Goal: Book appointment/travel/reservation

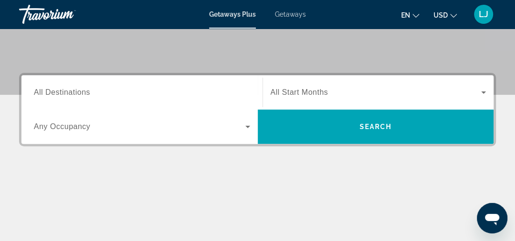
scroll to position [191, 0]
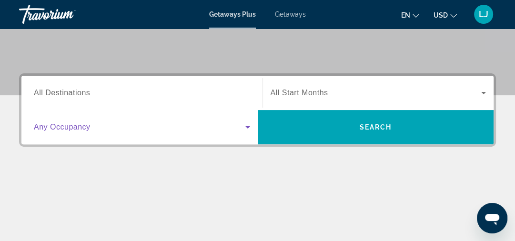
click at [245, 123] on icon "Search widget" at bounding box center [247, 127] width 11 height 11
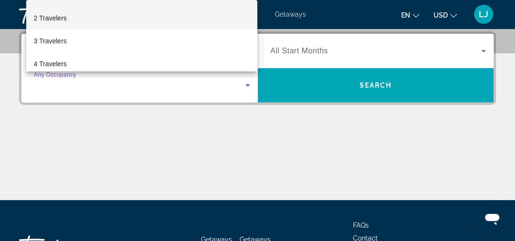
scroll to position [38, 0]
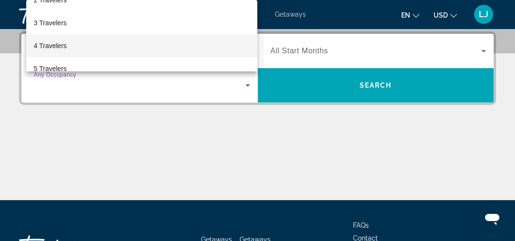
click at [58, 43] on span "4 Travelers" at bounding box center [50, 45] width 33 height 11
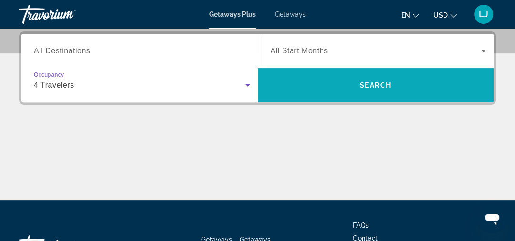
click at [357, 87] on span "Search widget" at bounding box center [376, 85] width 236 height 23
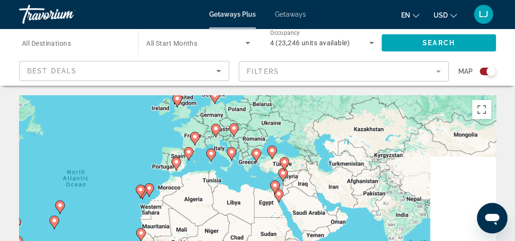
drag, startPoint x: 284, startPoint y: 188, endPoint x: 130, endPoint y: 142, distance: 160.8
click at [130, 142] on div "To activate drag with keyboard, press Alt + Enter. Once in keyboard drag state,…" at bounding box center [257, 238] width 477 height 286
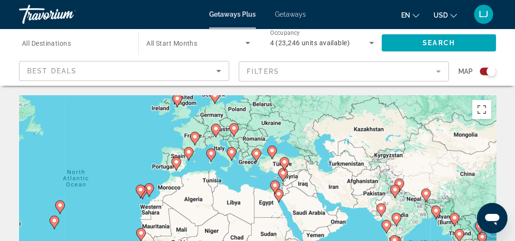
click at [256, 153] on image "Main content" at bounding box center [257, 154] width 6 height 6
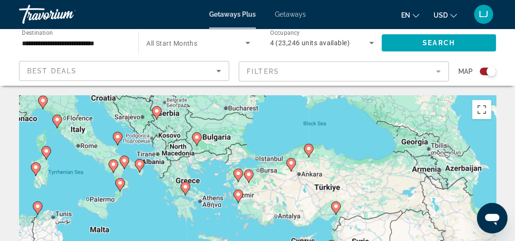
drag, startPoint x: 303, startPoint y: 184, endPoint x: 280, endPoint y: 122, distance: 66.1
click at [280, 122] on div "To activate drag with keyboard, press Alt + Enter. Once in keyboard drag state,…" at bounding box center [257, 238] width 477 height 286
click at [195, 137] on image "Main content" at bounding box center [197, 137] width 6 height 6
type input "**********"
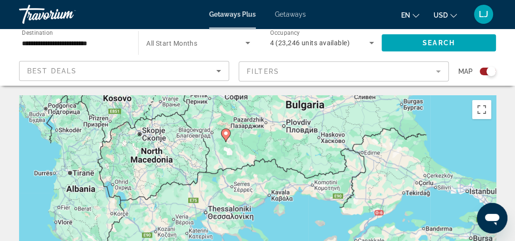
drag, startPoint x: 295, startPoint y: 184, endPoint x: 261, endPoint y: 77, distance: 112.0
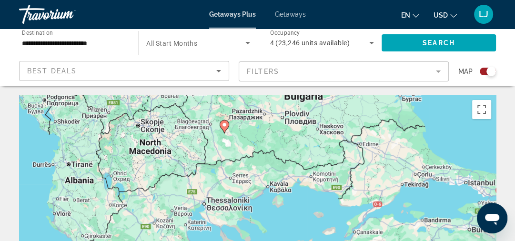
click at [224, 128] on icon "Main content" at bounding box center [224, 127] width 9 height 12
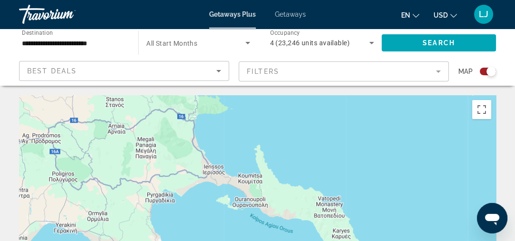
drag, startPoint x: 244, startPoint y: 118, endPoint x: 317, endPoint y: 223, distance: 127.7
click at [317, 223] on div "Main content" at bounding box center [257, 238] width 477 height 286
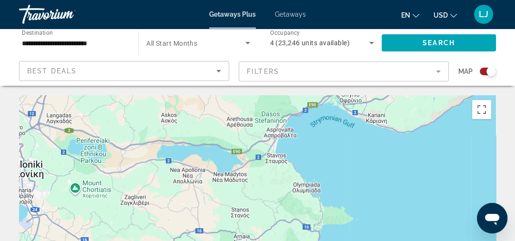
drag, startPoint x: 144, startPoint y: 121, endPoint x: 261, endPoint y: 222, distance: 154.4
click at [261, 222] on div "Main content" at bounding box center [257, 238] width 477 height 286
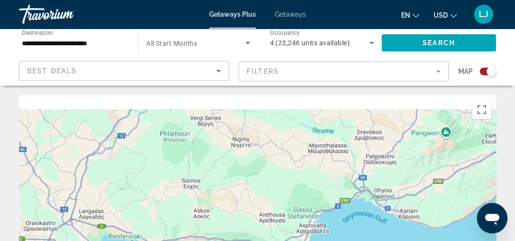
drag, startPoint x: 252, startPoint y: 124, endPoint x: 279, endPoint y: 212, distance: 92.0
click at [279, 212] on div "Main content" at bounding box center [257, 238] width 477 height 286
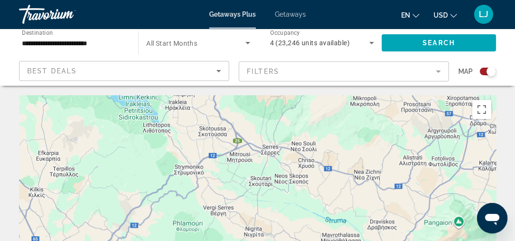
drag, startPoint x: 288, startPoint y: 168, endPoint x: 290, endPoint y: 211, distance: 43.4
click at [290, 211] on div "Main content" at bounding box center [257, 238] width 477 height 286
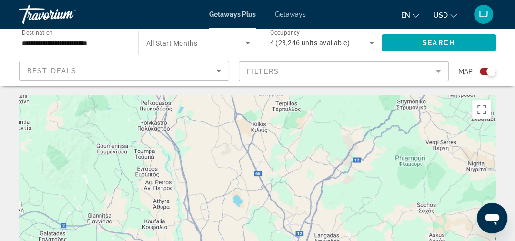
drag, startPoint x: 201, startPoint y: 170, endPoint x: 423, endPoint y: 103, distance: 232.3
click at [423, 103] on div "Main content" at bounding box center [257, 238] width 477 height 286
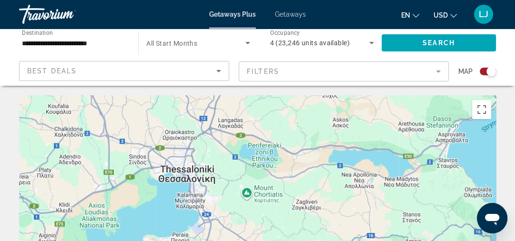
drag, startPoint x: 381, startPoint y: 203, endPoint x: 285, endPoint y: 85, distance: 152.8
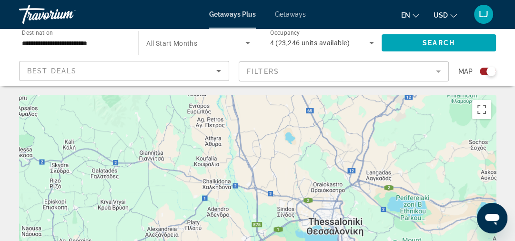
drag, startPoint x: 242, startPoint y: 122, endPoint x: 390, endPoint y: 176, distance: 158.3
click at [390, 176] on div "Main content" at bounding box center [257, 238] width 477 height 286
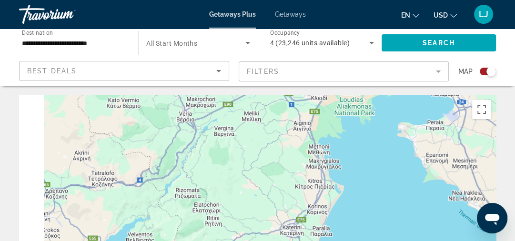
drag, startPoint x: 200, startPoint y: 221, endPoint x: 307, endPoint y: 53, distance: 198.9
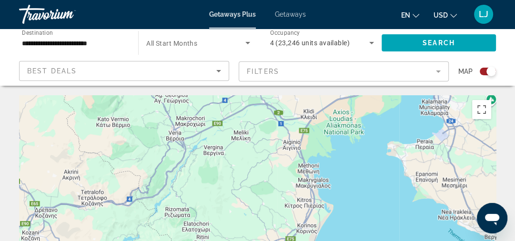
drag, startPoint x: 261, startPoint y: 137, endPoint x: 230, endPoint y: 187, distance: 58.5
click at [232, 187] on div "Main content" at bounding box center [257, 238] width 477 height 286
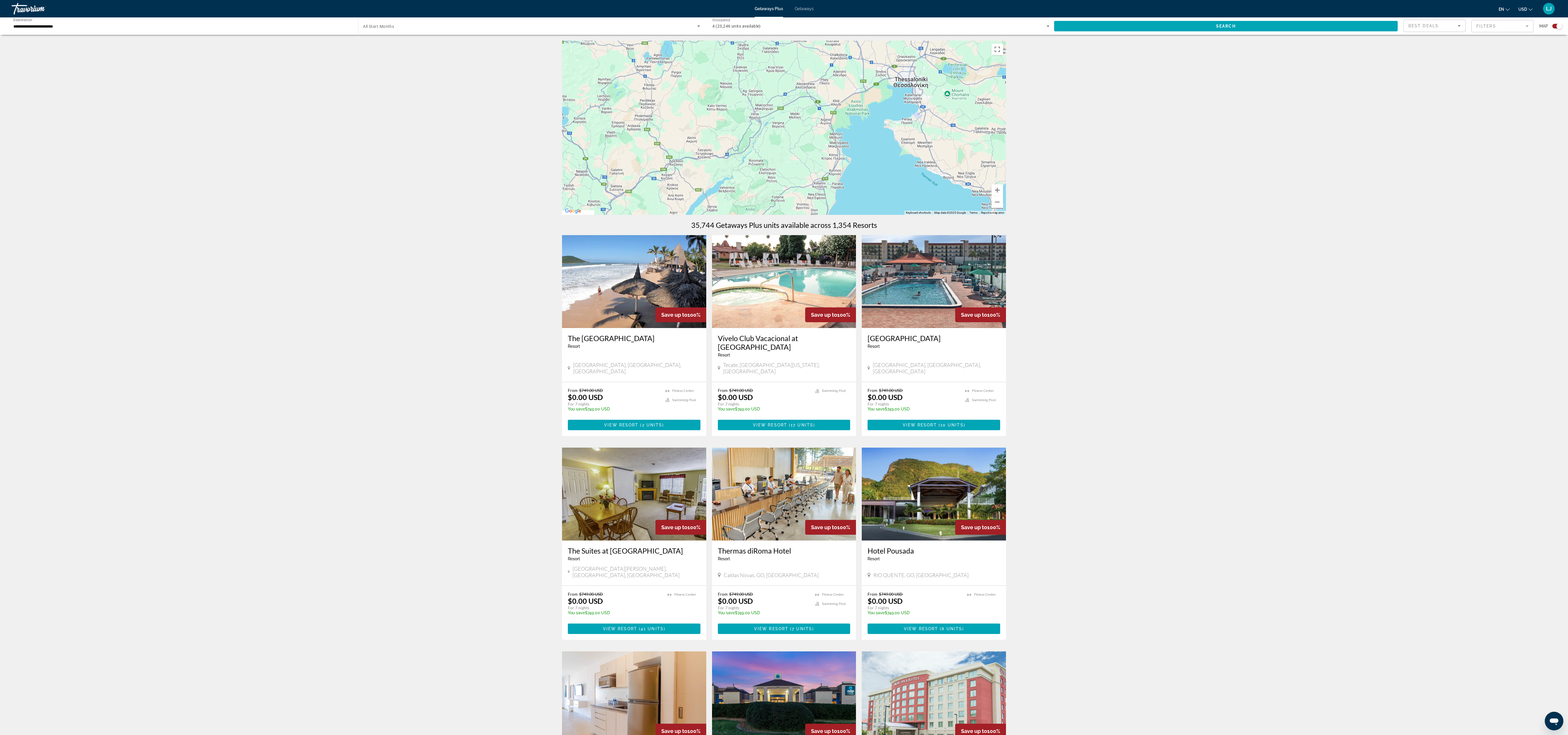
drag, startPoint x: 855, startPoint y: 133, endPoint x: 890, endPoint y: 174, distance: 53.9
click at [317, 147] on div "Main content" at bounding box center [783, 128] width 444 height 174
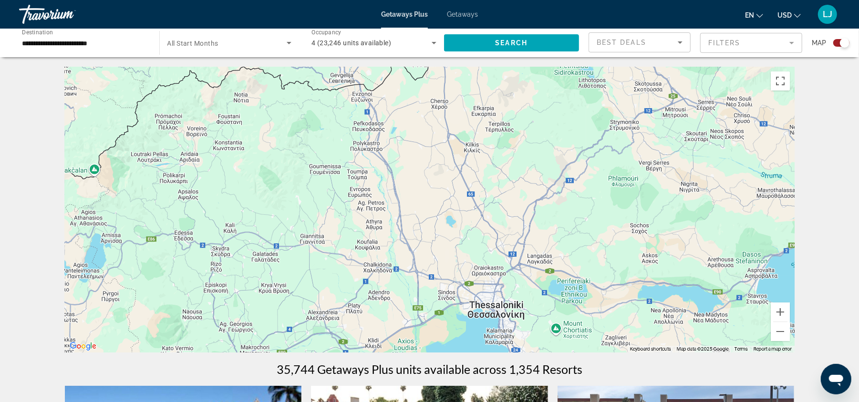
drag, startPoint x: 510, startPoint y: 107, endPoint x: 368, endPoint y: 286, distance: 228.7
click at [368, 241] on div "Main content" at bounding box center [429, 210] width 729 height 286
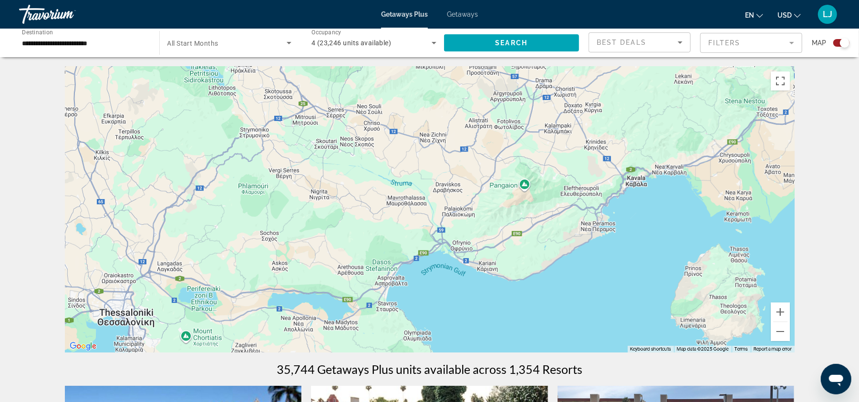
drag, startPoint x: 642, startPoint y: 218, endPoint x: 271, endPoint y: 226, distance: 370.9
click at [271, 226] on div "Main content" at bounding box center [429, 210] width 729 height 286
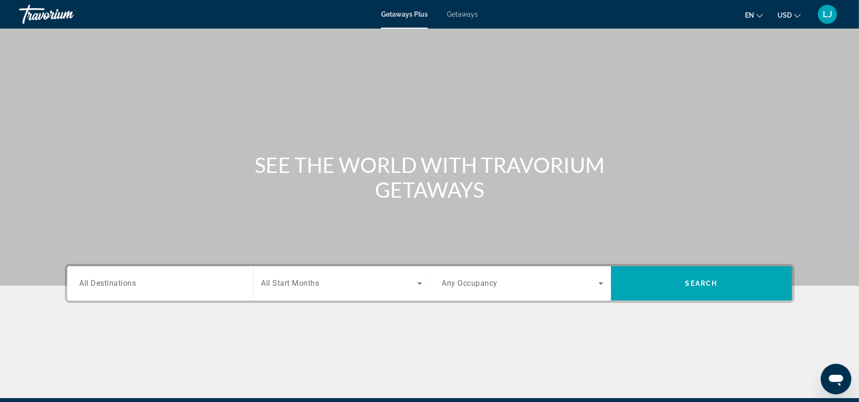
click at [152, 241] on input "Destination All Destinations" at bounding box center [160, 283] width 161 height 11
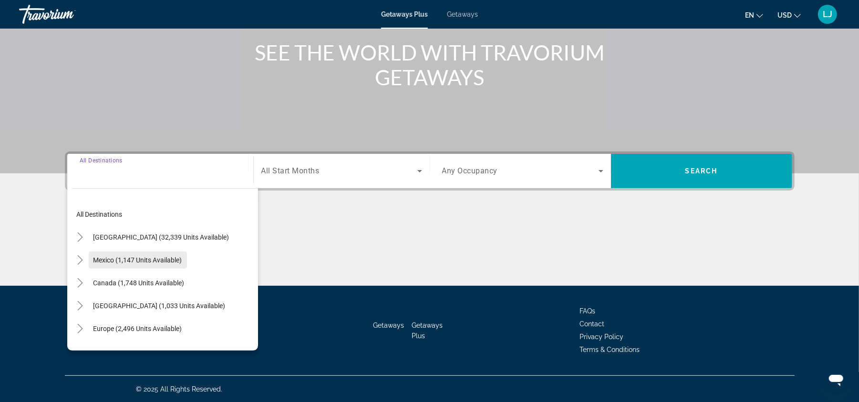
scroll to position [63, 0]
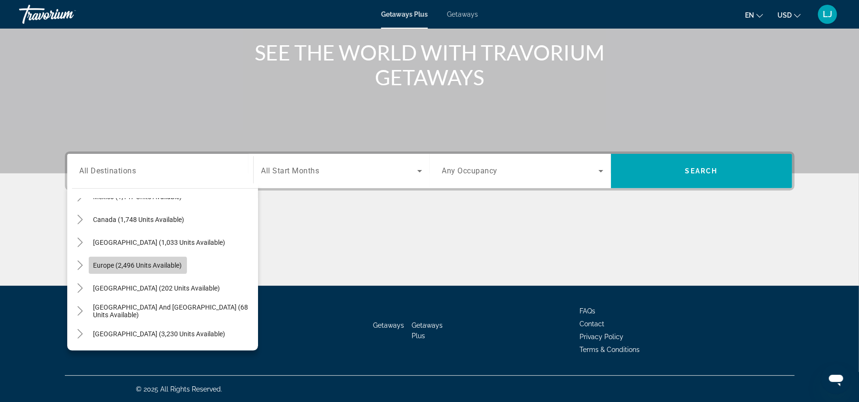
click at [118, 241] on span "Search widget" at bounding box center [138, 265] width 98 height 23
type input "**********"
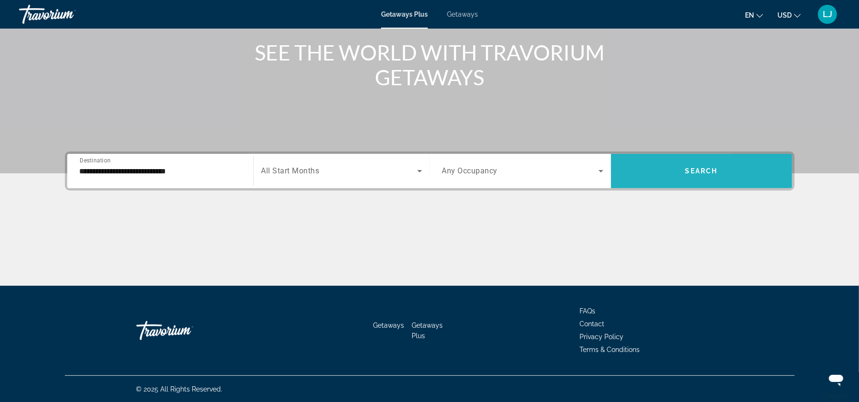
click at [521, 168] on span "Search widget" at bounding box center [701, 171] width 181 height 23
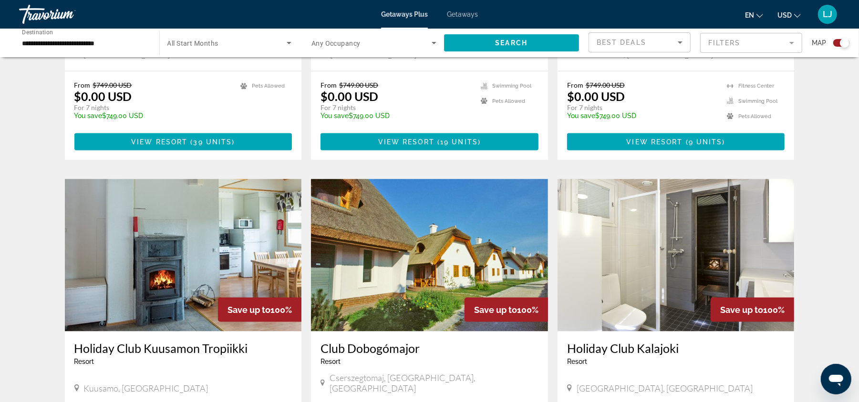
scroll to position [889, 0]
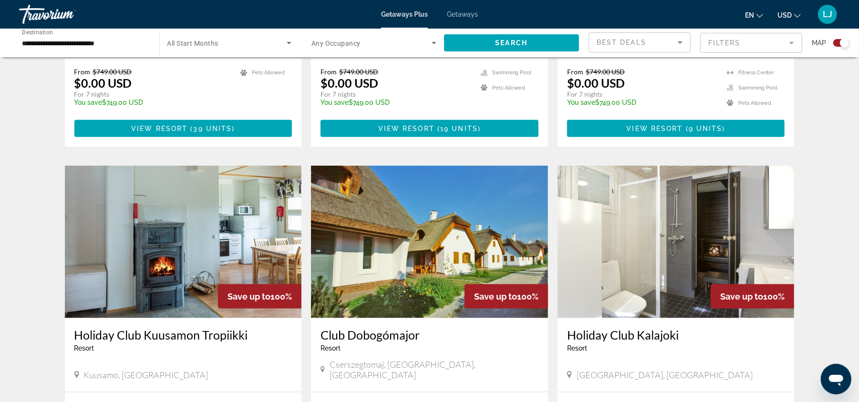
click at [466, 197] on img "Main content" at bounding box center [429, 242] width 237 height 153
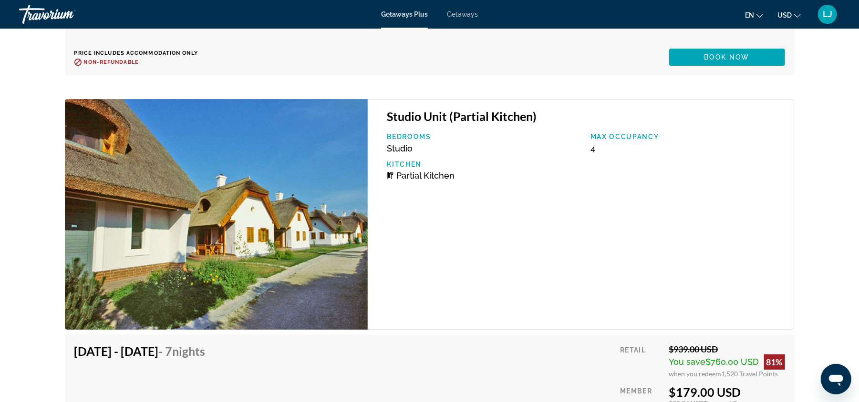
scroll to position [4767, 0]
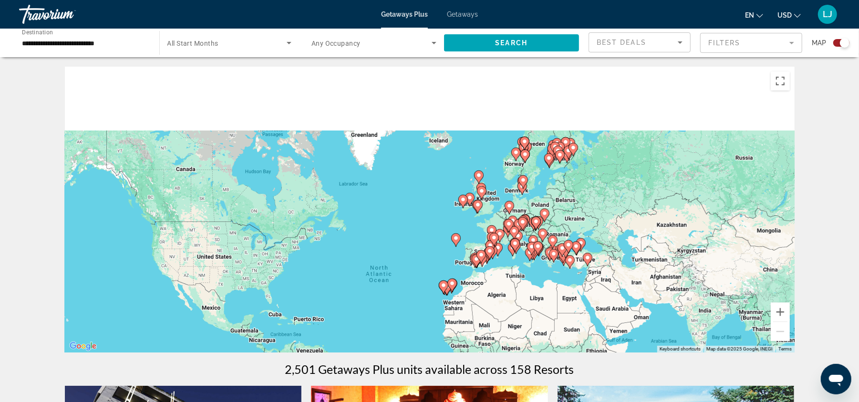
drag, startPoint x: 653, startPoint y: 100, endPoint x: 629, endPoint y: 188, distance: 91.4
click at [521, 186] on div "To activate drag with keyboard, press Alt + Enter. Once in keyboard drag state,…" at bounding box center [429, 210] width 729 height 286
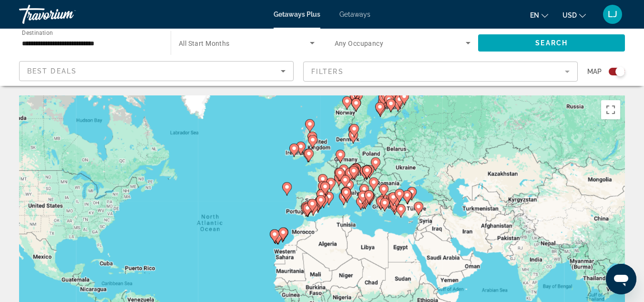
drag, startPoint x: 493, startPoint y: 235, endPoint x: 432, endPoint y: 146, distance: 107.6
click at [432, 146] on div "To activate drag with keyboard, press Alt + Enter. Once in keyboard drag state,…" at bounding box center [322, 238] width 606 height 286
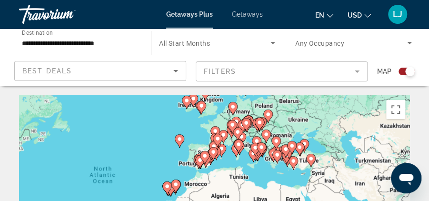
click at [180, 138] on image "Main content" at bounding box center [180, 139] width 6 height 6
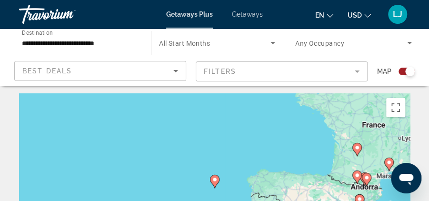
scroll to position [95, 0]
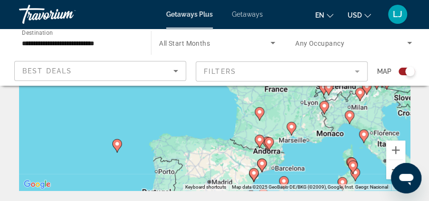
drag, startPoint x: 322, startPoint y: 124, endPoint x: 223, endPoint y: 181, distance: 114.5
click at [223, 181] on div "To activate drag with keyboard, press Alt + Enter. Once in keyboard drag state,…" at bounding box center [214, 95] width 391 height 191
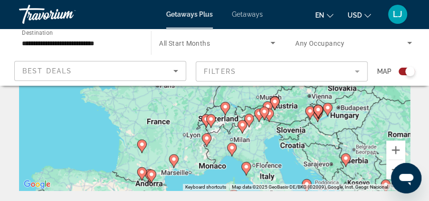
drag, startPoint x: 280, startPoint y: 105, endPoint x: 160, endPoint y: 141, distance: 125.8
click at [161, 141] on div "To activate drag with keyboard, press Alt + Enter. Once in keyboard drag state,…" at bounding box center [214, 95] width 391 height 191
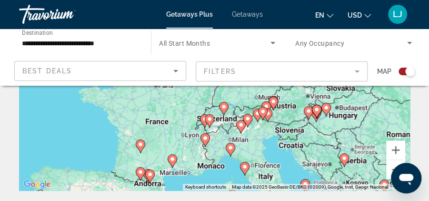
click at [245, 164] on image "Main content" at bounding box center [245, 167] width 6 height 6
type input "**********"
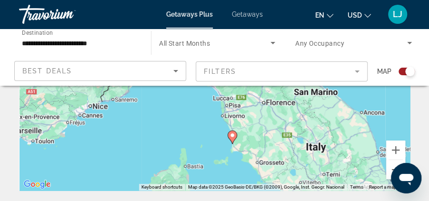
drag, startPoint x: 256, startPoint y: 106, endPoint x: 276, endPoint y: 155, distance: 53.1
click at [276, 155] on div "To navigate, press the arrow keys. To activate drag with keyboard, press Alt + …" at bounding box center [214, 95] width 391 height 191
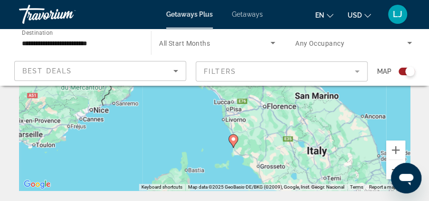
click at [234, 140] on image "Main content" at bounding box center [234, 139] width 6 height 6
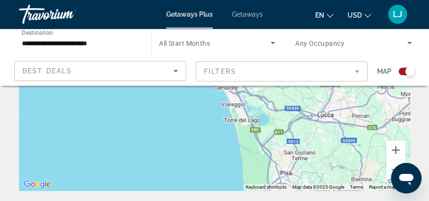
drag, startPoint x: 307, startPoint y: 155, endPoint x: 242, endPoint y: 61, distance: 114.4
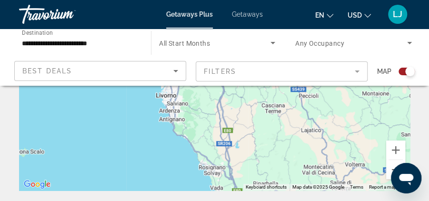
drag, startPoint x: 241, startPoint y: 92, endPoint x: 229, endPoint y: 62, distance: 32.6
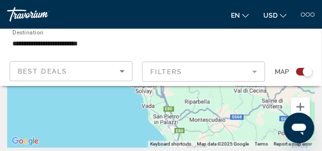
scroll to position [191, 0]
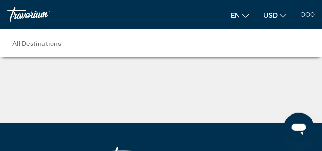
scroll to position [262, 0]
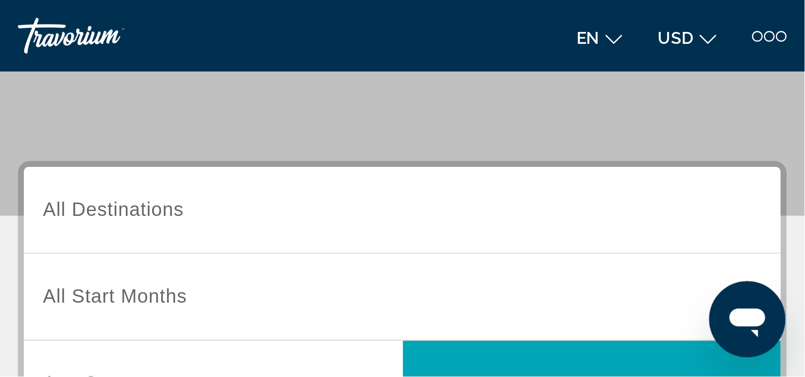
scroll to position [72, 0]
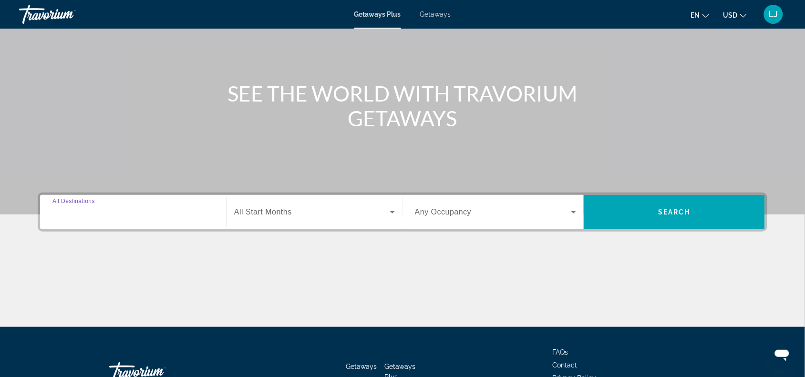
click at [136, 150] on input "Destination All Destinations" at bounding box center [132, 212] width 161 height 11
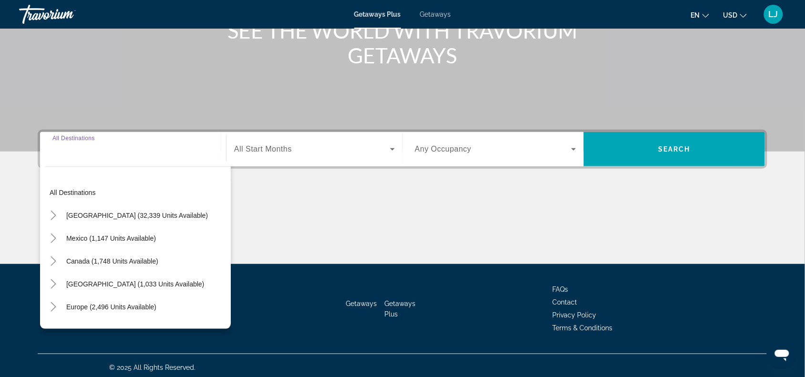
scroll to position [138, 0]
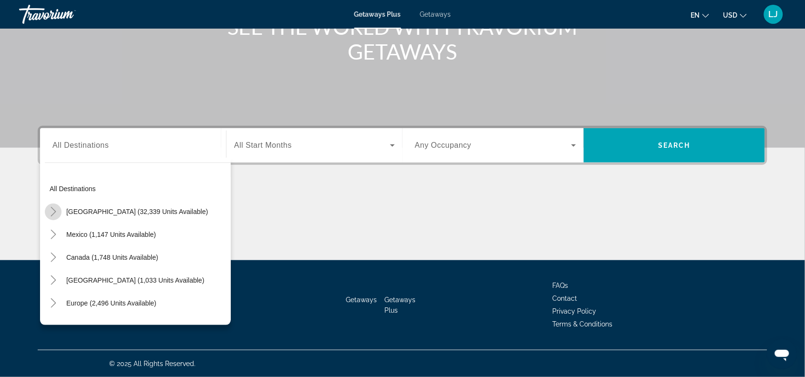
click at [53, 150] on mat-icon "Toggle United States (32,339 units available)" at bounding box center [53, 212] width 17 height 17
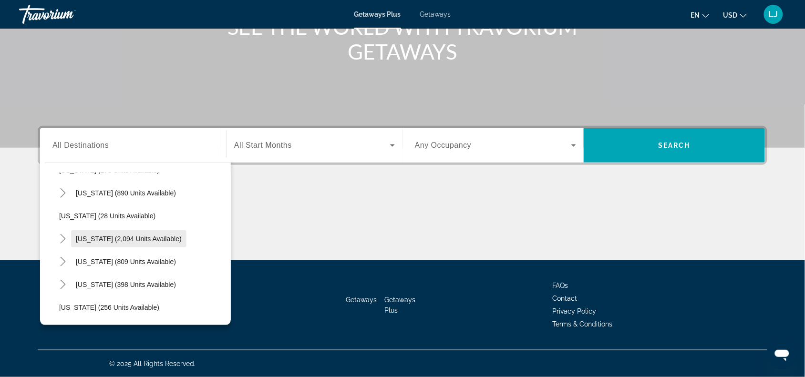
scroll to position [683, 0]
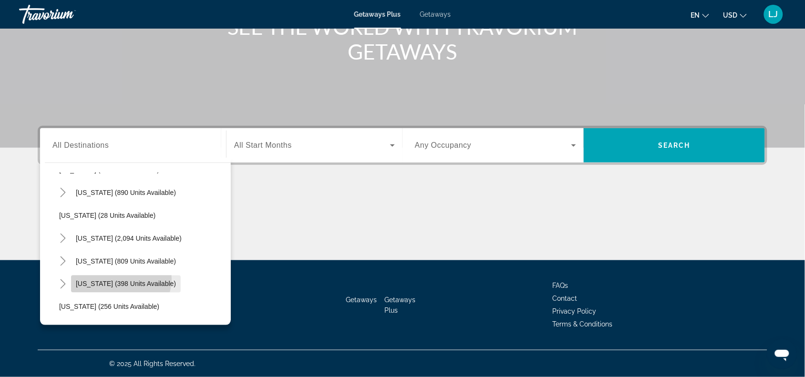
click at [121, 150] on span "Search widget" at bounding box center [126, 284] width 110 height 23
type input "**********"
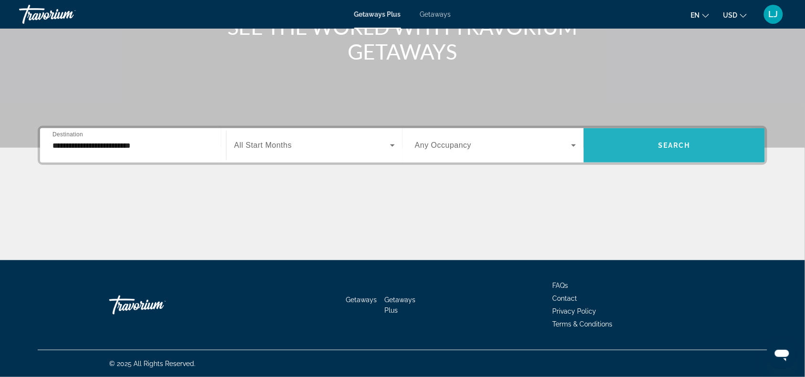
click at [325, 137] on span "Search widget" at bounding box center [673, 145] width 181 height 23
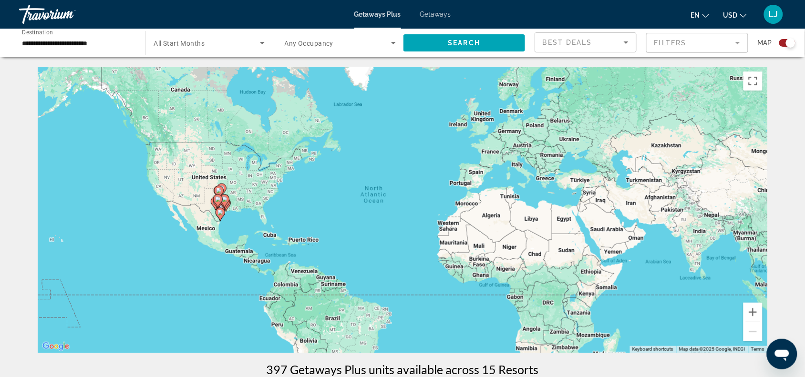
click at [196, 150] on div "To activate drag with keyboard, press Alt + Enter. Once in keyboard drag state,…" at bounding box center [402, 210] width 729 height 286
click at [231, 150] on div "To activate drag with keyboard, press Alt + Enter. Once in keyboard drag state,…" at bounding box center [402, 210] width 729 height 286
click at [218, 150] on image "Main content" at bounding box center [218, 199] width 6 height 6
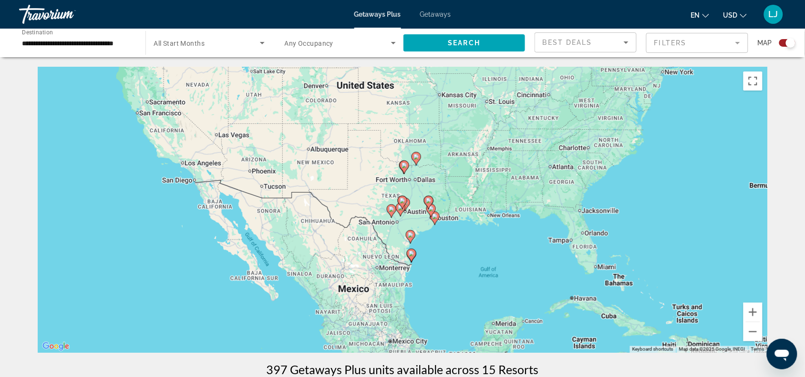
click at [325, 150] on icon "Main content" at bounding box center [410, 237] width 9 height 12
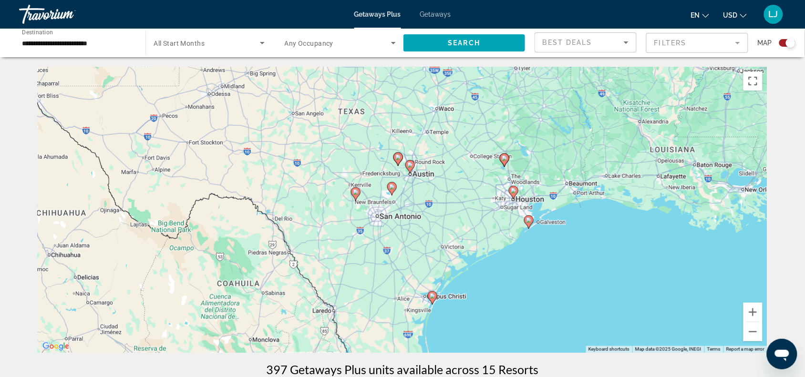
drag, startPoint x: 449, startPoint y: 177, endPoint x: 459, endPoint y: 229, distance: 52.4
click at [325, 150] on div "To activate drag with keyboard, press Alt + Enter. Once in keyboard drag state,…" at bounding box center [402, 210] width 729 height 286
click at [325, 150] on image "Main content" at bounding box center [356, 192] width 6 height 6
type input "**********"
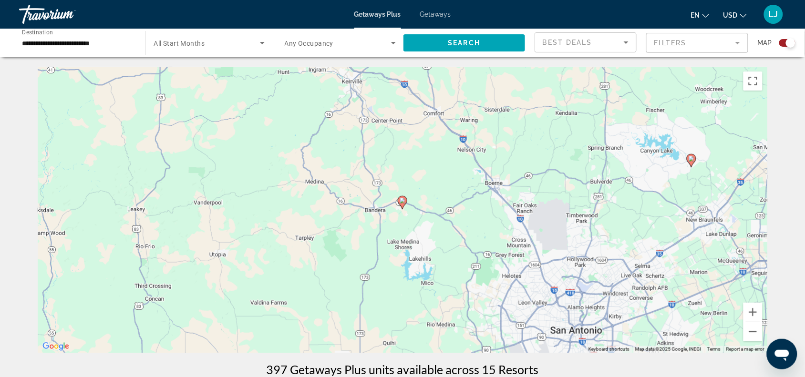
click at [325, 150] on icon "Main content" at bounding box center [402, 202] width 9 height 12
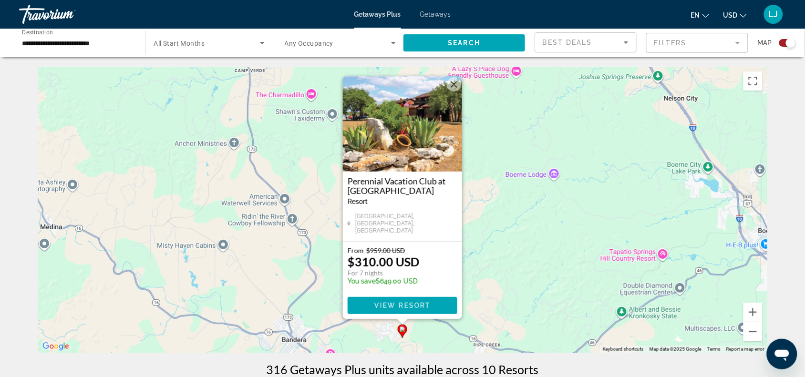
click at [325, 125] on img "Main content" at bounding box center [402, 123] width 119 height 95
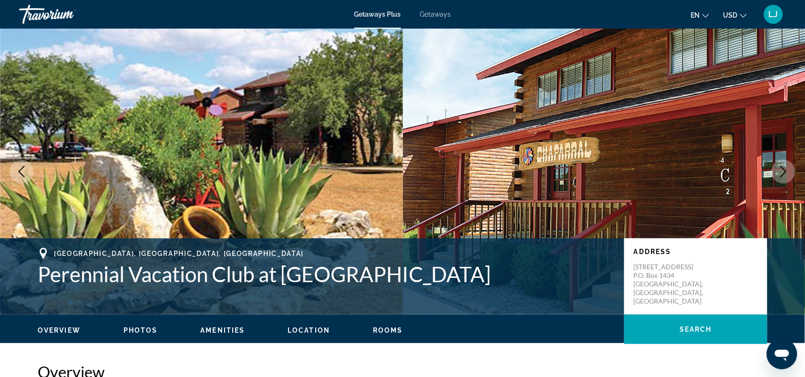
click at [325, 150] on button "Next image" at bounding box center [783, 172] width 24 height 24
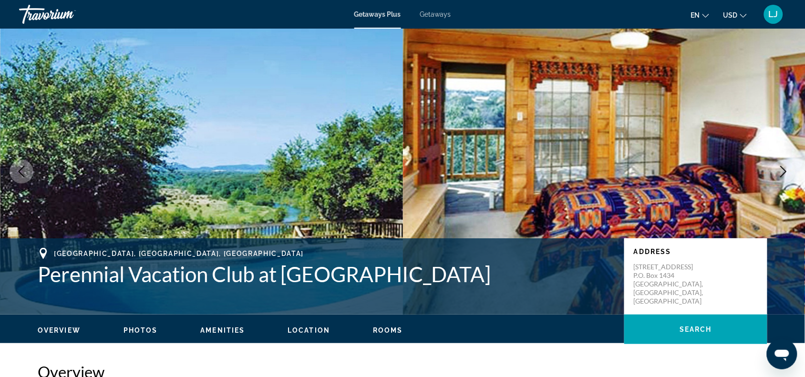
click at [325, 150] on icon "Next image" at bounding box center [782, 171] width 11 height 11
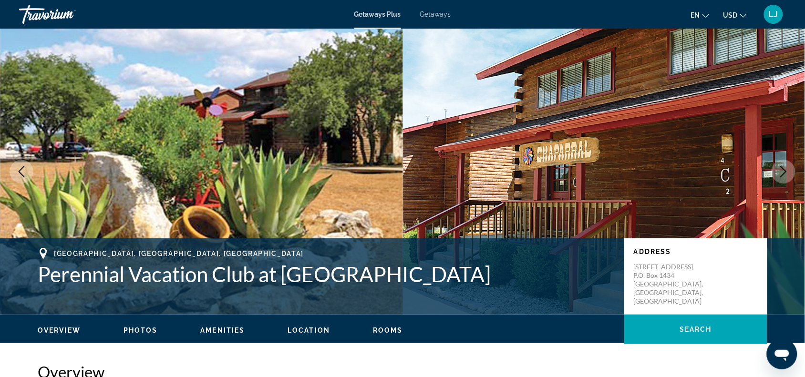
click at [325, 150] on icon "Next image" at bounding box center [782, 171] width 11 height 11
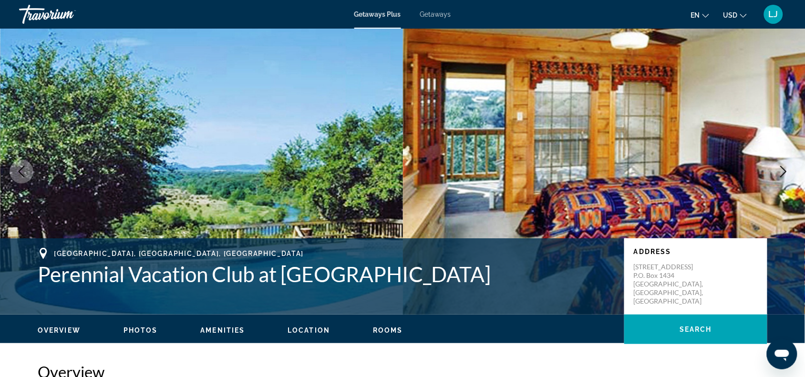
click at [325, 150] on icon "Next image" at bounding box center [782, 171] width 11 height 11
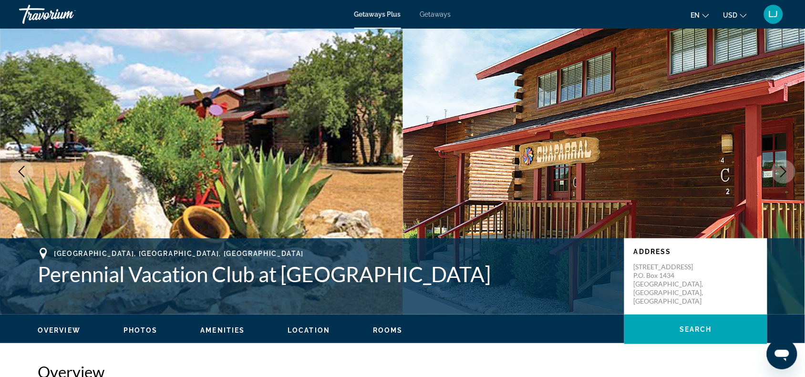
click at [325, 150] on icon "Next image" at bounding box center [782, 171] width 11 height 11
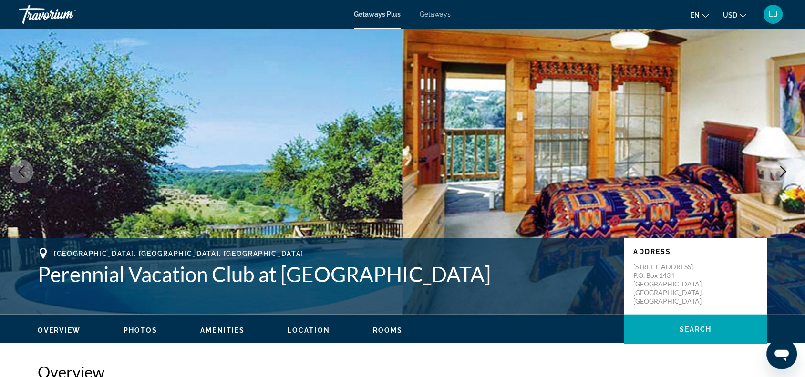
click at [325, 150] on icon "Next image" at bounding box center [782, 171] width 11 height 11
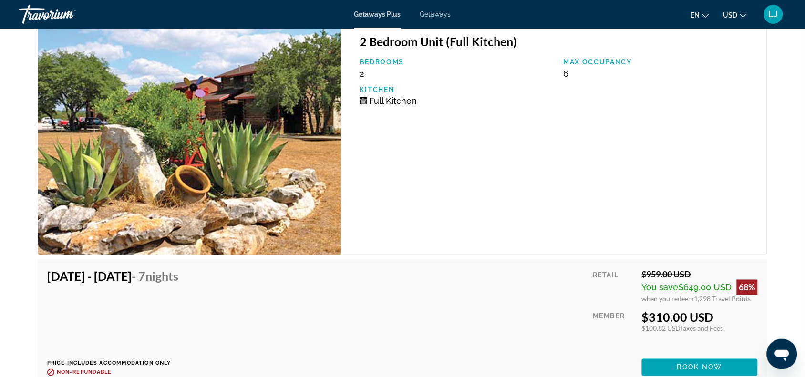
scroll to position [1490, 0]
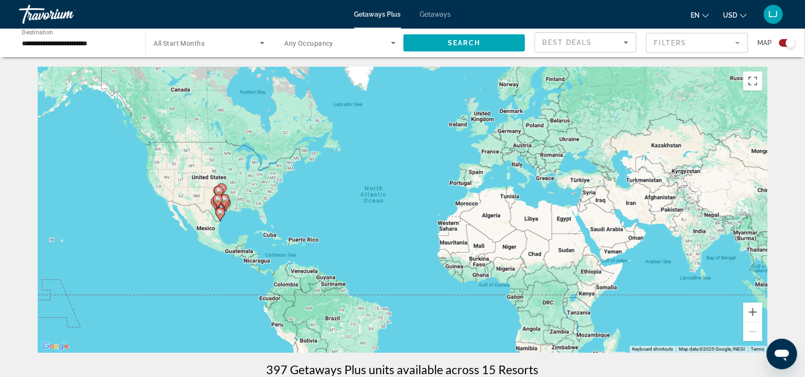
click at [226, 150] on image "Main content" at bounding box center [225, 199] width 6 height 6
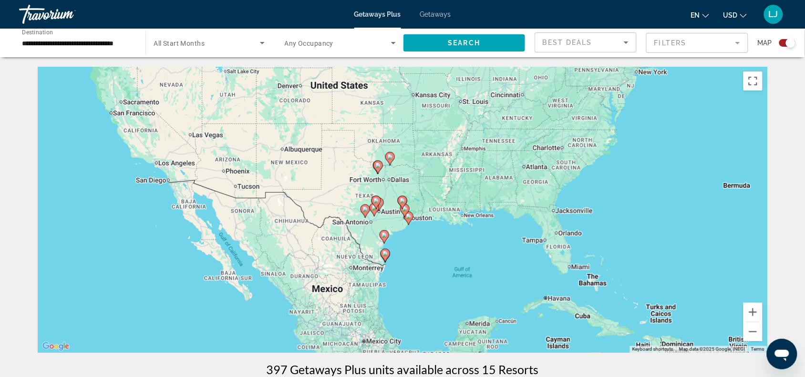
click at [325, 150] on div "To activate drag with keyboard, press Alt + Enter. Once in keyboard drag state,…" at bounding box center [402, 210] width 729 height 286
click at [325, 150] on icon "Main content" at bounding box center [378, 167] width 9 height 12
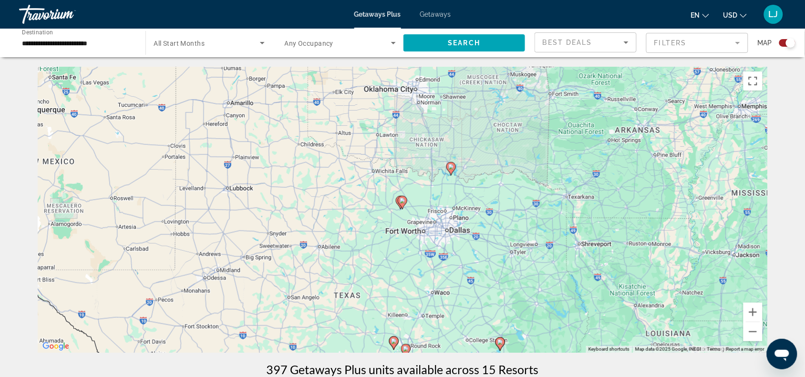
click at [325, 150] on image "Main content" at bounding box center [402, 201] width 6 height 6
type input "**********"
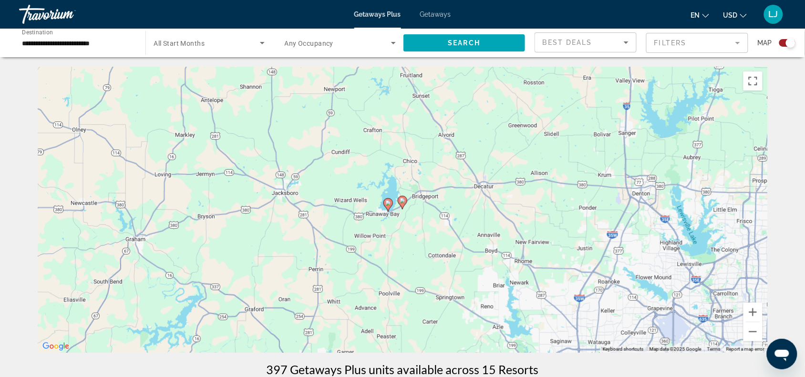
click at [325, 150] on icon "Main content" at bounding box center [388, 205] width 9 height 12
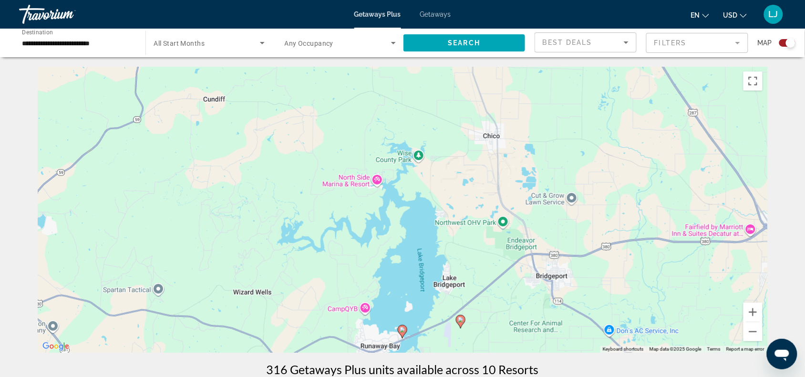
click at [325, 150] on g "Main content" at bounding box center [403, 331] width 10 height 13
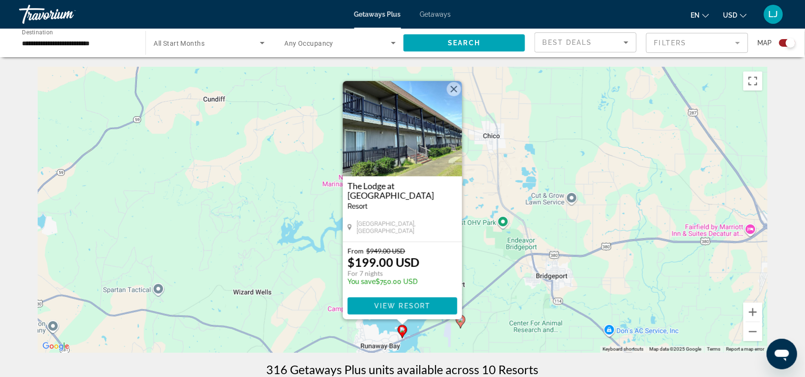
click at [325, 89] on button "Close" at bounding box center [454, 89] width 14 height 14
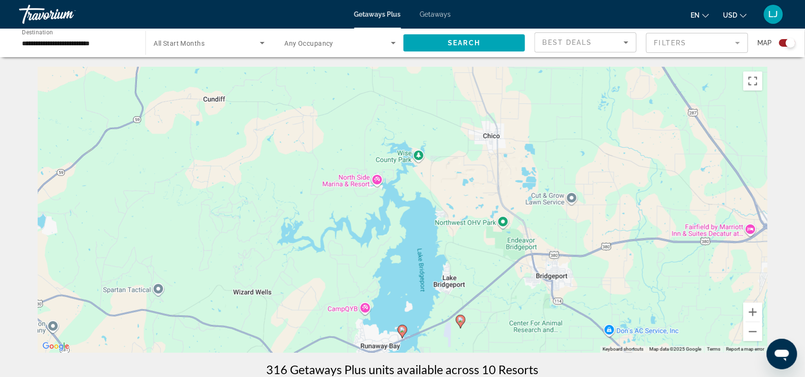
click at [325, 150] on image "Main content" at bounding box center [461, 320] width 6 height 6
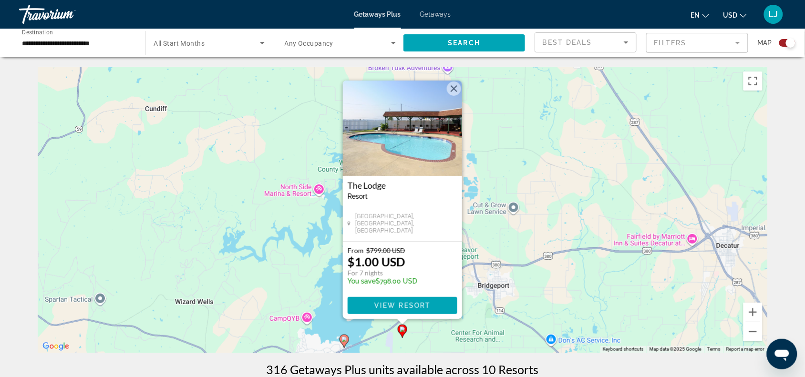
click at [325, 140] on img "Main content" at bounding box center [402, 128] width 119 height 95
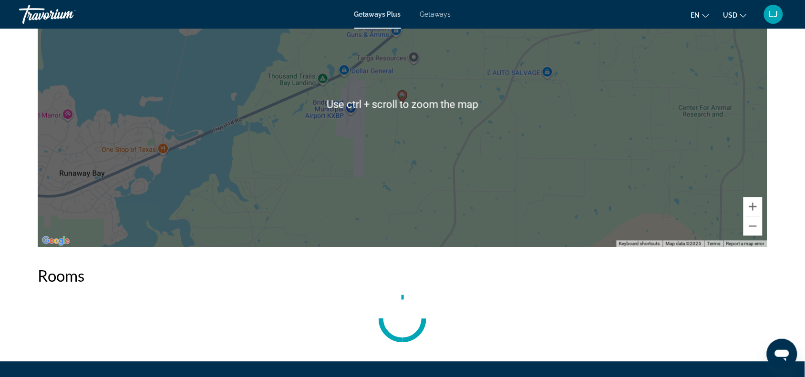
scroll to position [1622, 0]
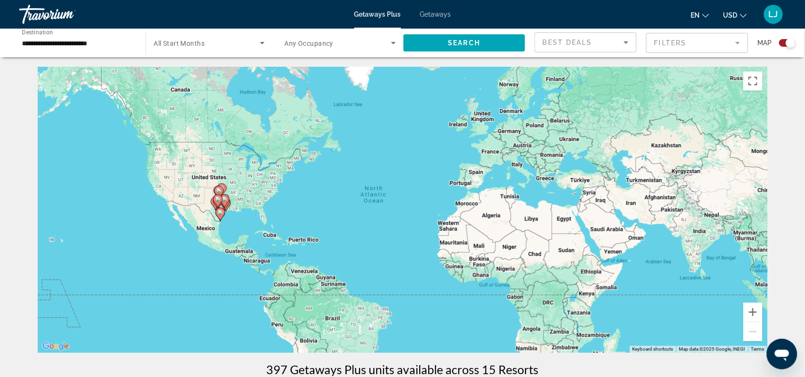
click at [219, 150] on image "Main content" at bounding box center [218, 199] width 6 height 6
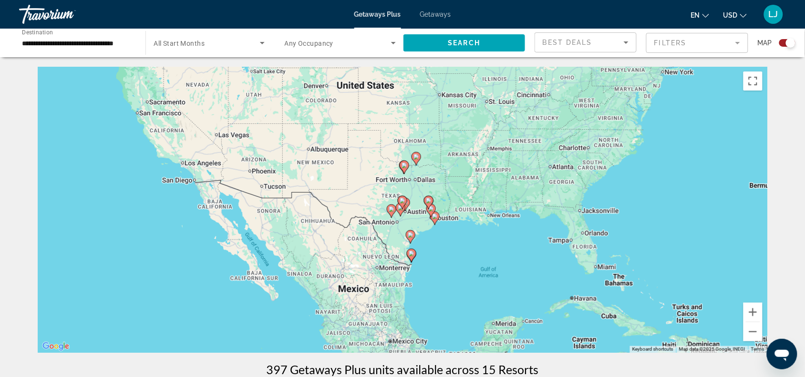
click at [325, 150] on gmp-advanced-marker "Main content" at bounding box center [392, 211] width 10 height 14
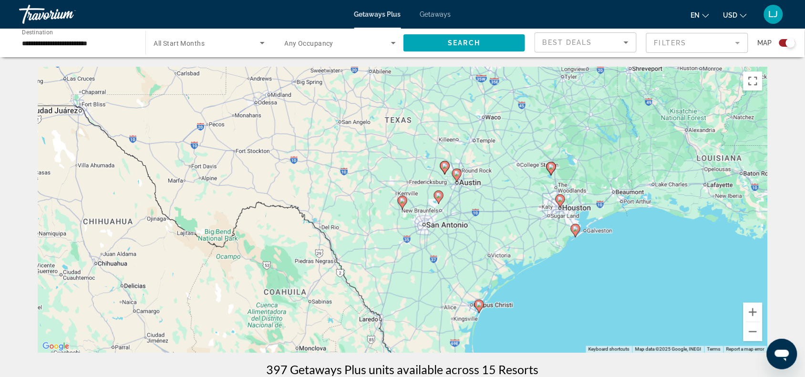
click at [325, 150] on image "Main content" at bounding box center [402, 201] width 6 height 6
type input "**********"
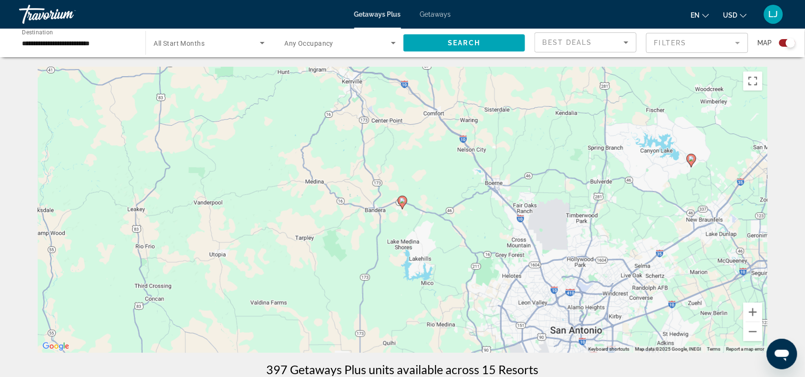
click at [325, 150] on icon "Main content" at bounding box center [402, 202] width 9 height 12
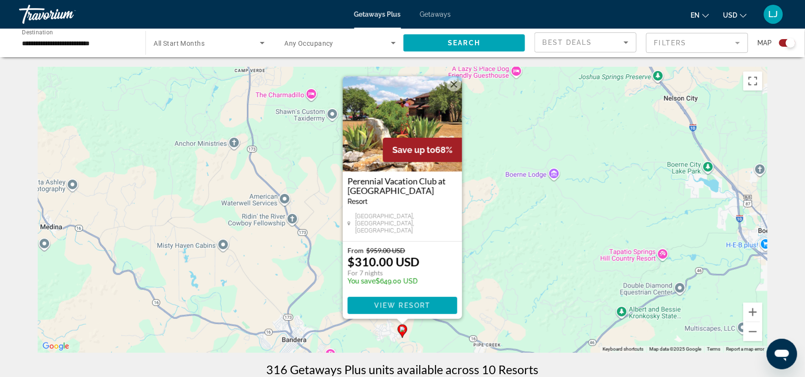
click at [325, 83] on button "Close" at bounding box center [454, 84] width 14 height 14
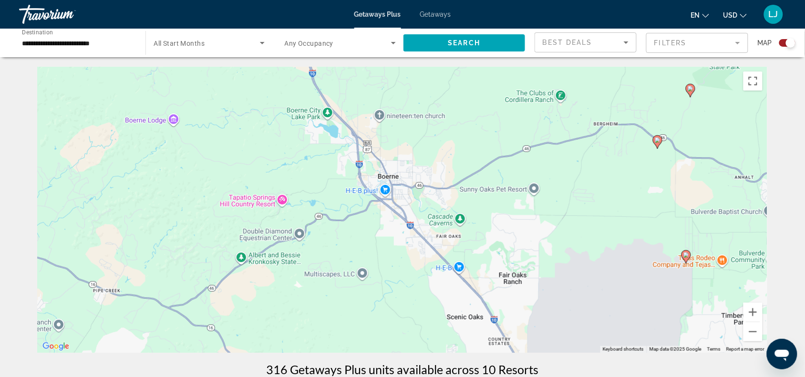
drag, startPoint x: 648, startPoint y: 174, endPoint x: 268, endPoint y: 120, distance: 384.3
click at [268, 120] on div "To activate drag with keyboard, press Alt + Enter. Once in keyboard drag state,…" at bounding box center [402, 210] width 729 height 286
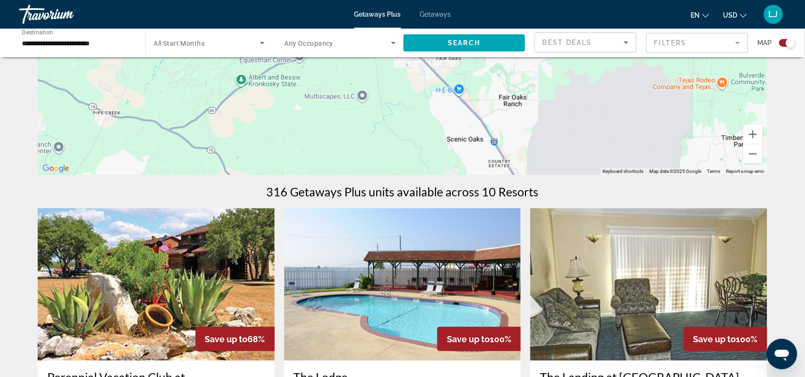
scroll to position [179, 0]
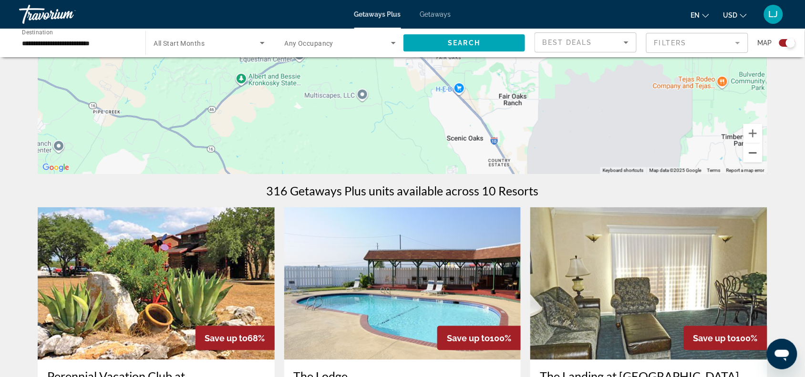
click at [325, 149] on button "Zoom out" at bounding box center [752, 152] width 19 height 19
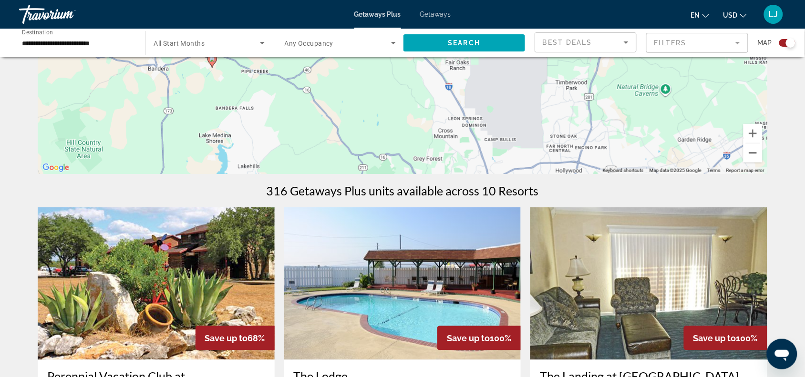
click at [325, 149] on button "Zoom out" at bounding box center [752, 152] width 19 height 19
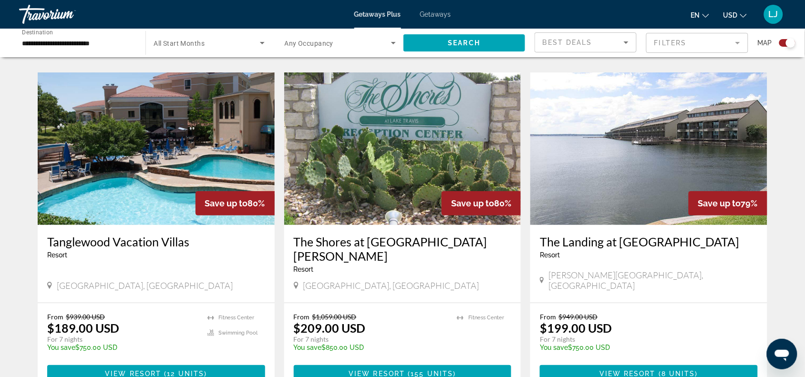
scroll to position [1013, 0]
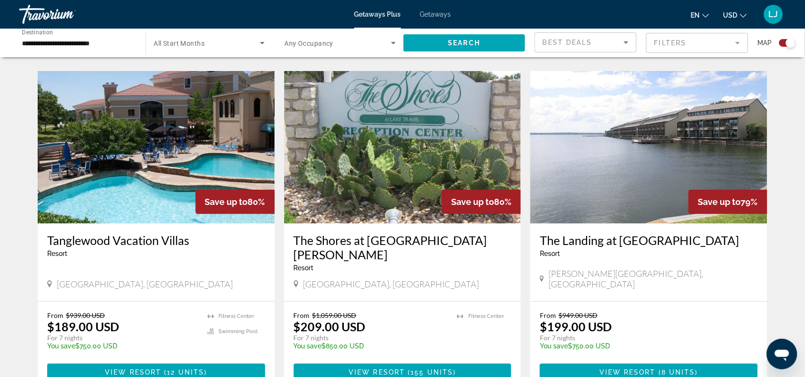
click at [148, 102] on img "Main content" at bounding box center [156, 147] width 237 height 153
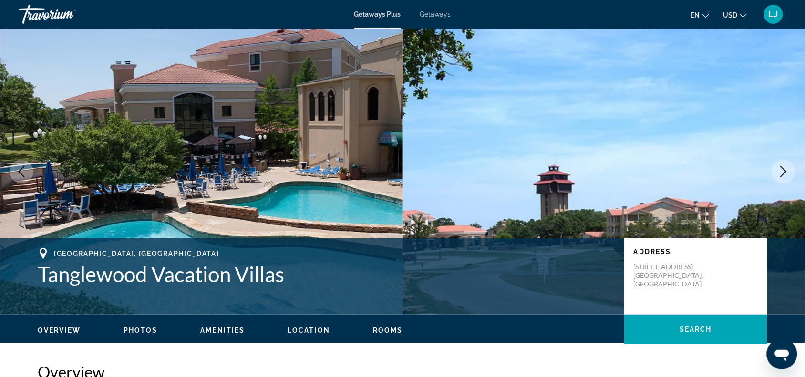
click at [325, 150] on button "Next image" at bounding box center [783, 172] width 24 height 24
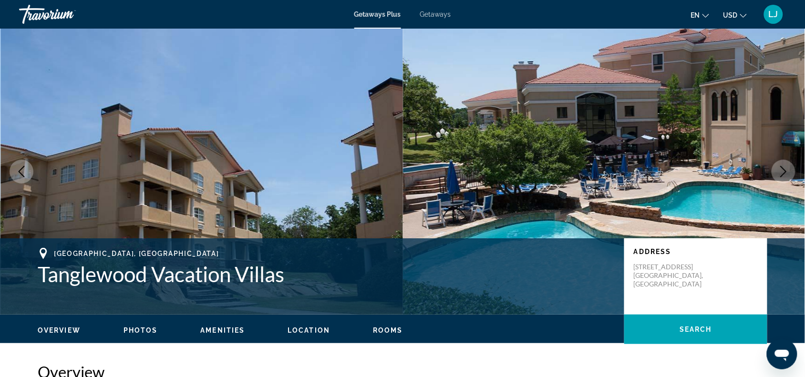
click at [325, 150] on button "Next image" at bounding box center [783, 172] width 24 height 24
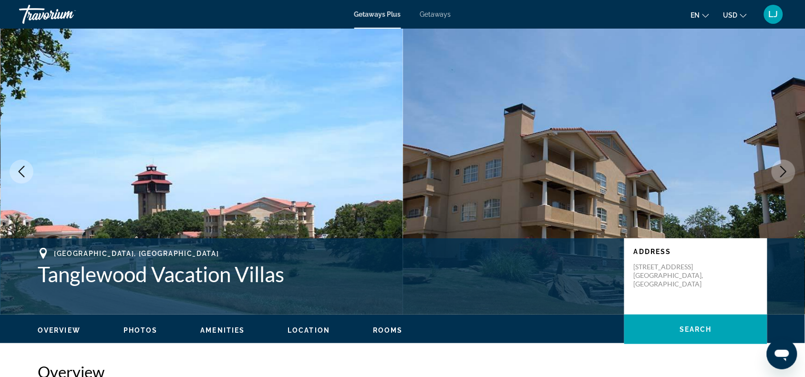
click at [325, 150] on button "Next image" at bounding box center [783, 172] width 24 height 24
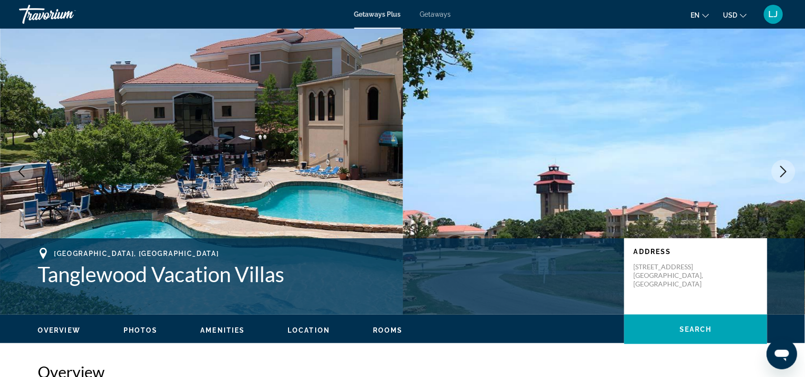
click at [325, 150] on button "Next image" at bounding box center [783, 172] width 24 height 24
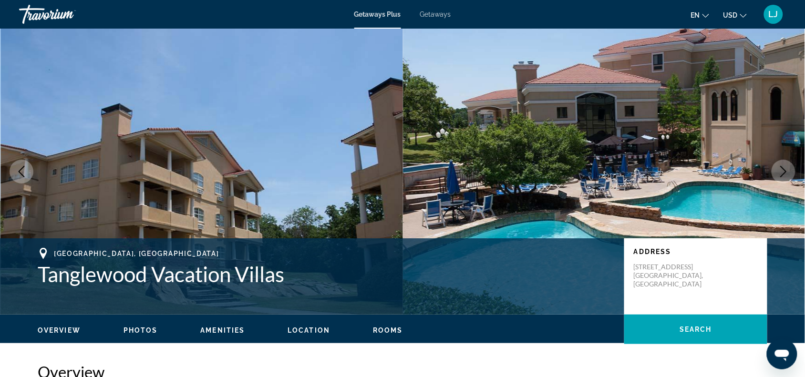
click at [325, 150] on button "Next image" at bounding box center [783, 172] width 24 height 24
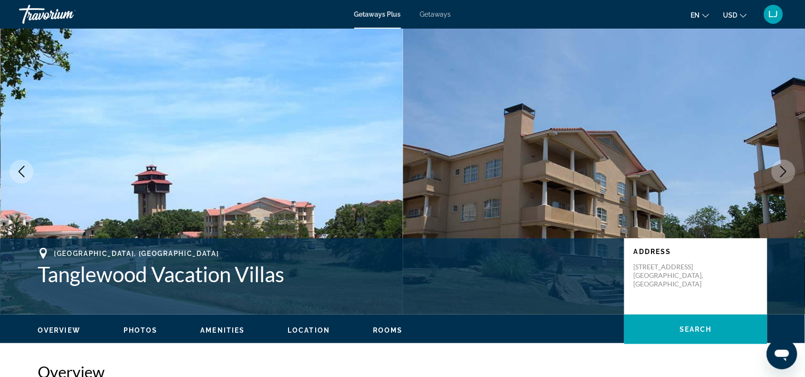
click at [325, 150] on button "Next image" at bounding box center [783, 172] width 24 height 24
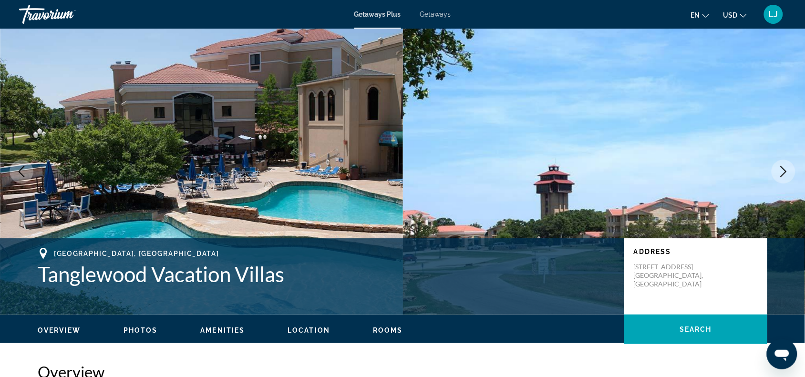
click at [325, 150] on button "Next image" at bounding box center [783, 172] width 24 height 24
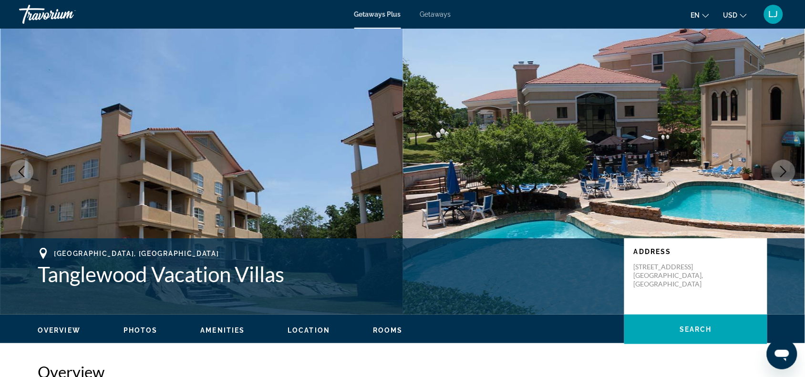
click at [325, 150] on button "Next image" at bounding box center [783, 172] width 24 height 24
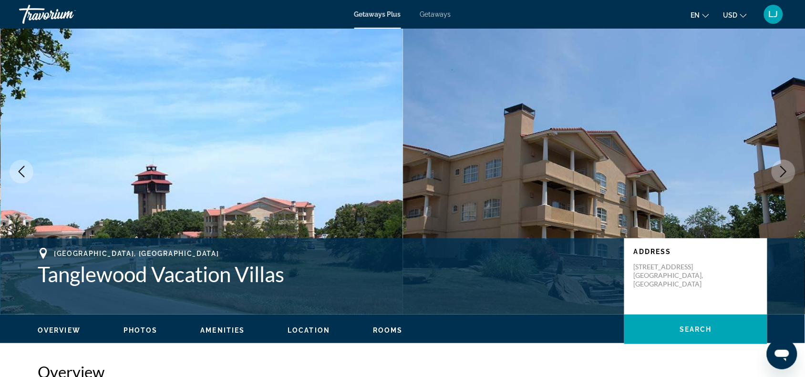
click at [325, 150] on button "Next image" at bounding box center [783, 172] width 24 height 24
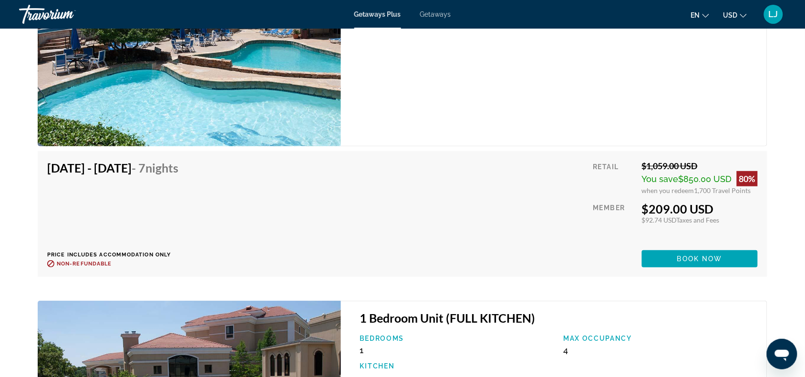
scroll to position [2026, 0]
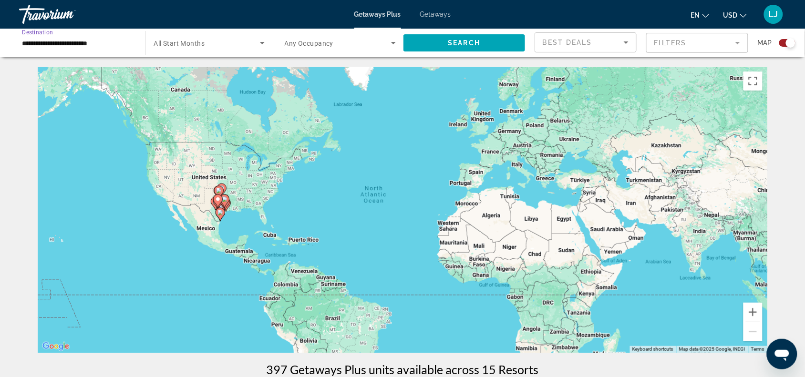
click at [102, 41] on input "**********" at bounding box center [77, 43] width 111 height 11
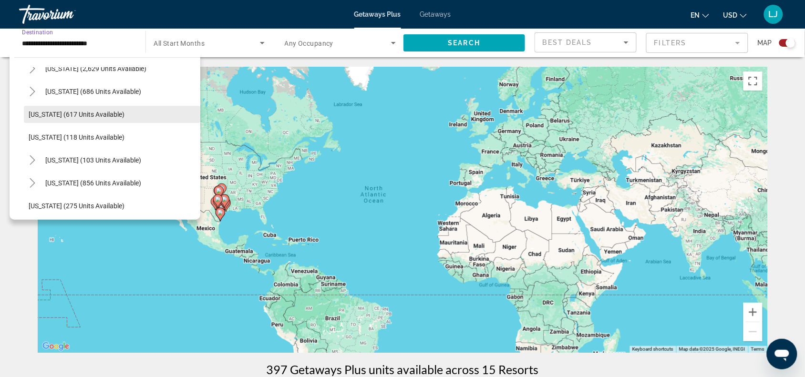
scroll to position [481, 0]
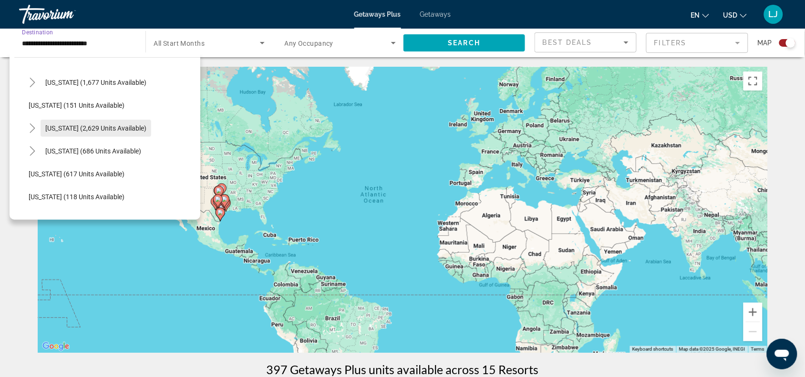
click at [60, 122] on span "Search widget" at bounding box center [96, 128] width 111 height 23
type input "**********"
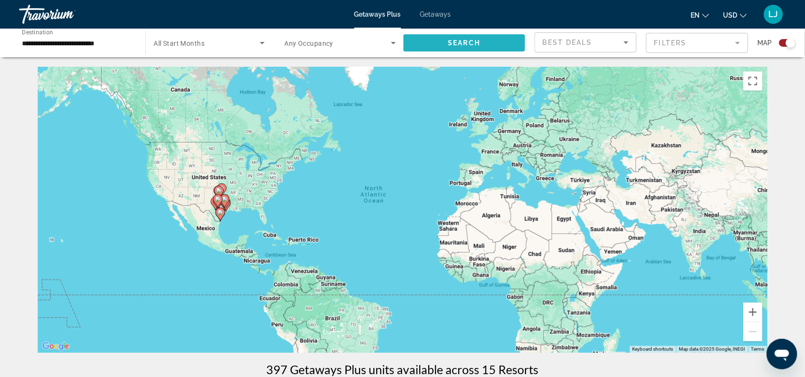
click at [325, 37] on span "Search widget" at bounding box center [464, 42] width 122 height 23
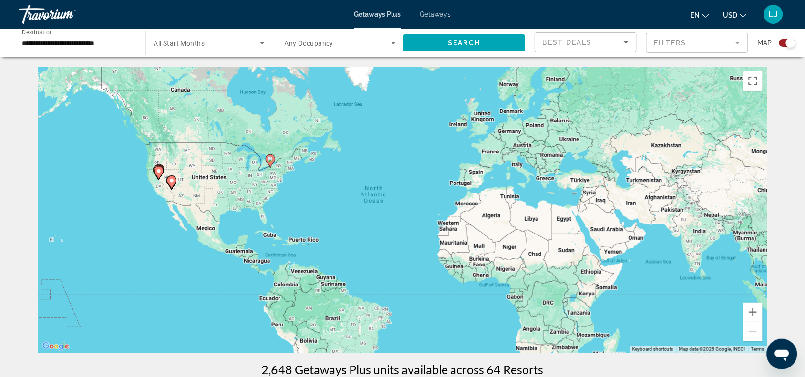
click at [269, 150] on image "Main content" at bounding box center [270, 159] width 6 height 6
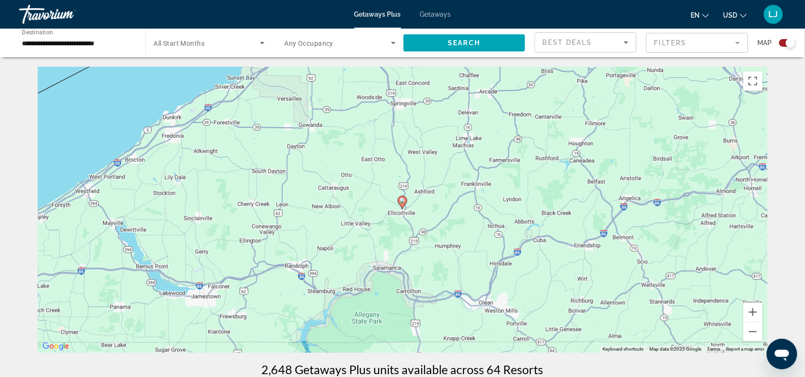
click at [325, 150] on image "Main content" at bounding box center [402, 201] width 6 height 6
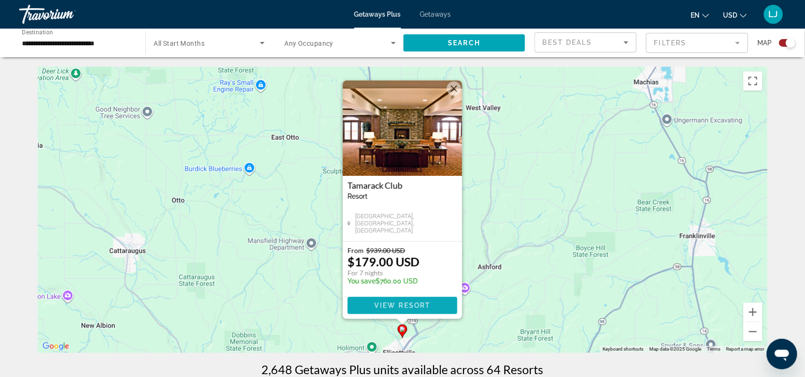
click at [325, 150] on span "Main content" at bounding box center [403, 305] width 110 height 23
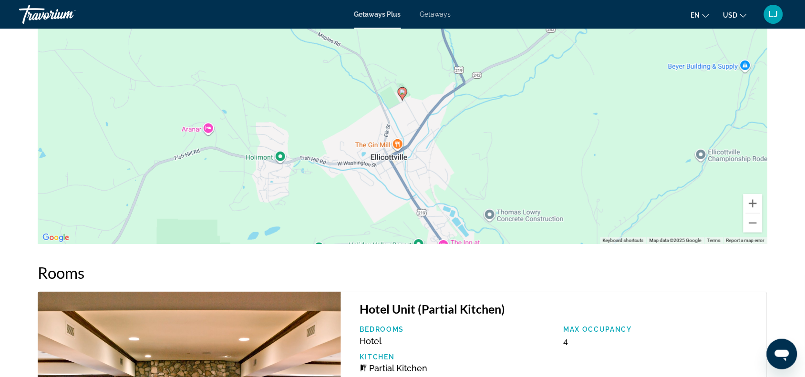
scroll to position [1178, 0]
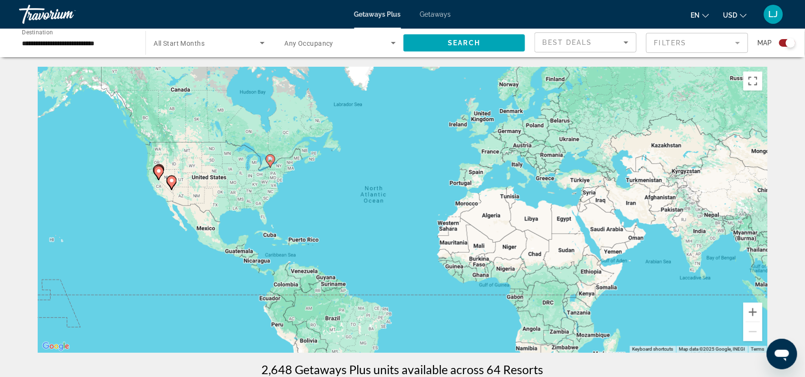
click at [173, 150] on image "Main content" at bounding box center [172, 181] width 6 height 6
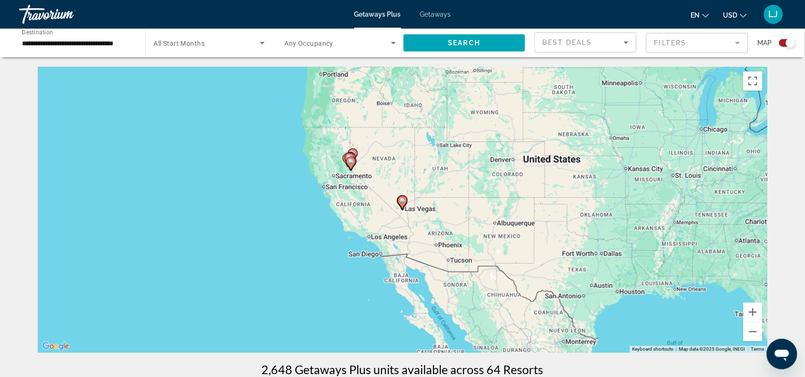
click at [325, 150] on image "Main content" at bounding box center [402, 201] width 6 height 6
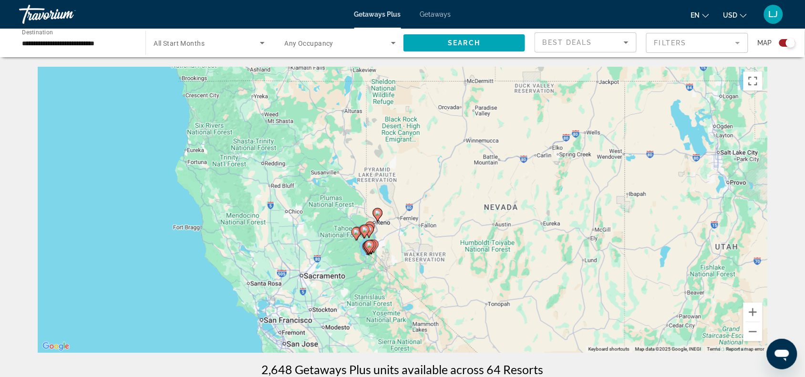
drag, startPoint x: 258, startPoint y: 89, endPoint x: 432, endPoint y: 292, distance: 267.5
click at [325, 150] on div "To activate drag with keyboard, press Alt + Enter. Once in keyboard drag state,…" at bounding box center [402, 210] width 729 height 286
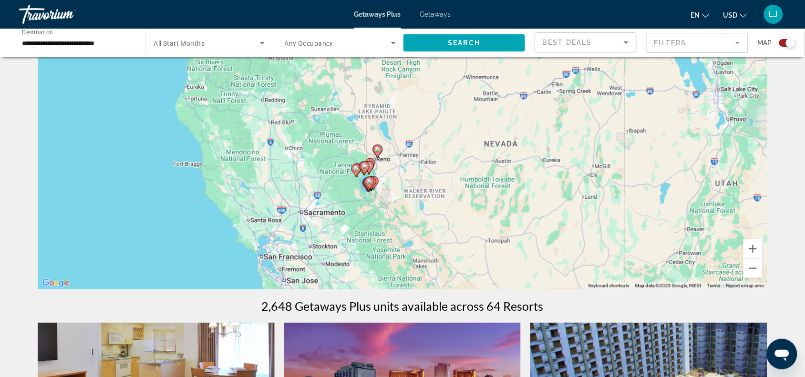
scroll to position [60, 0]
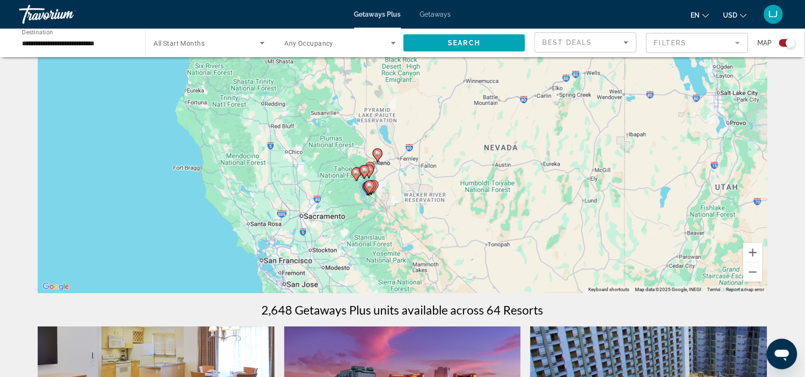
click at [325, 150] on gmp-advanced-marker "Main content" at bounding box center [370, 187] width 10 height 14
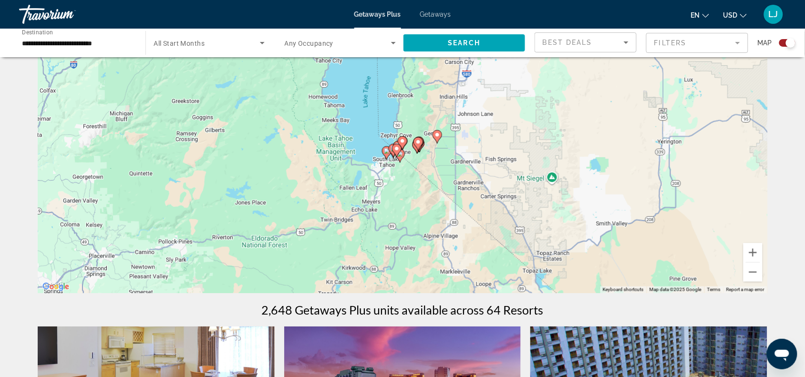
click at [325, 150] on image "Main content" at bounding box center [387, 151] width 6 height 6
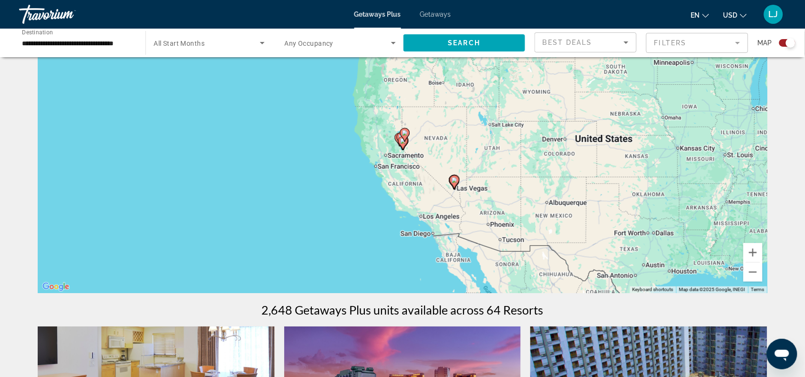
click at [325, 150] on image "Main content" at bounding box center [454, 180] width 6 height 6
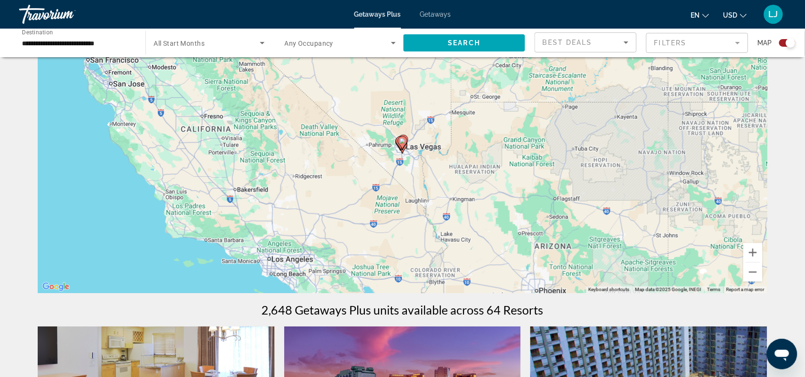
click at [325, 141] on image "Main content" at bounding box center [402, 141] width 6 height 6
type input "**********"
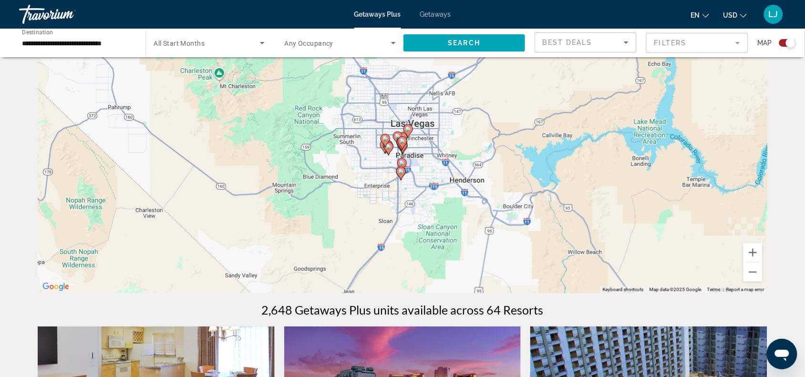
click at [325, 139] on gmp-advanced-marker "Main content" at bounding box center [402, 144] width 10 height 14
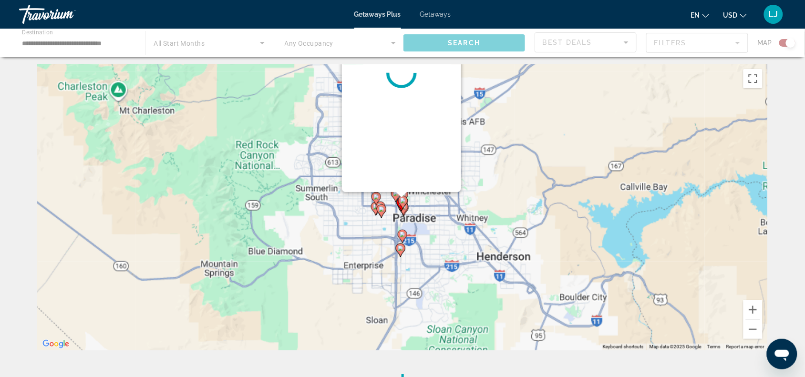
scroll to position [0, 0]
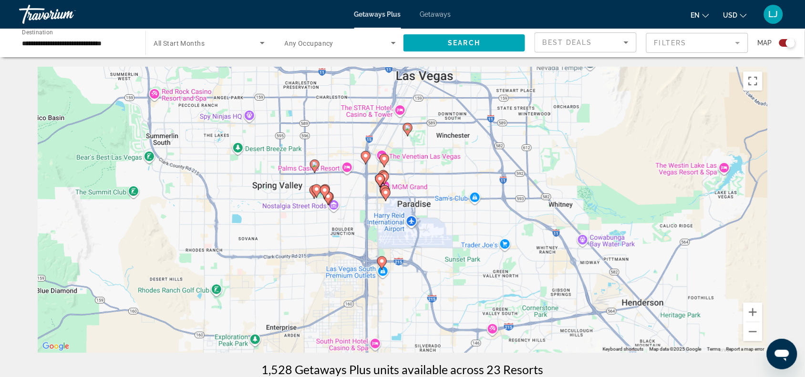
drag, startPoint x: 549, startPoint y: 277, endPoint x: 527, endPoint y: 124, distance: 154.5
click at [325, 124] on div "To activate drag with keyboard, press Alt + Enter. Once in keyboard drag state,…" at bounding box center [402, 210] width 729 height 286
click at [325, 150] on gmp-advanced-marker "Main content" at bounding box center [384, 160] width 10 height 14
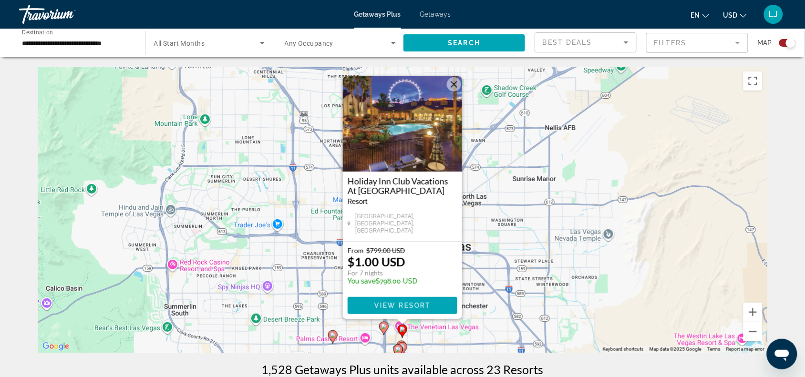
click at [325, 117] on img "Main content" at bounding box center [402, 123] width 119 height 95
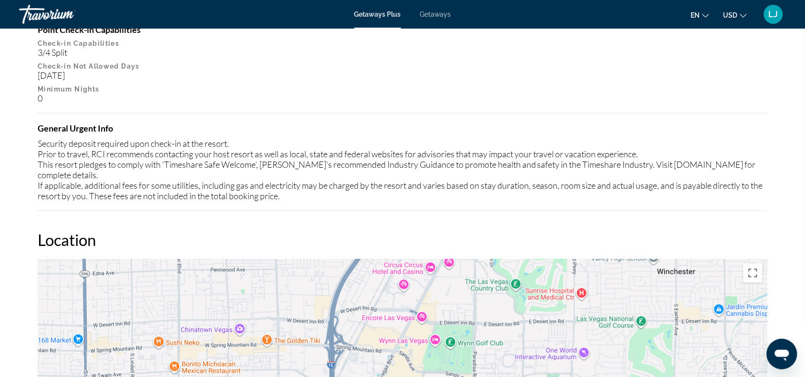
scroll to position [1490, 0]
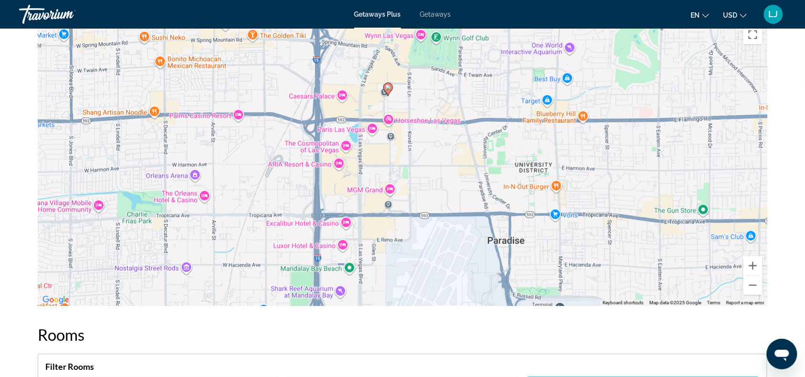
drag, startPoint x: 429, startPoint y: 215, endPoint x: 416, endPoint y: 148, distance: 68.0
click at [325, 148] on div "To activate drag with keyboard, press Alt + Enter. Once in keyboard drag state,…" at bounding box center [402, 163] width 729 height 286
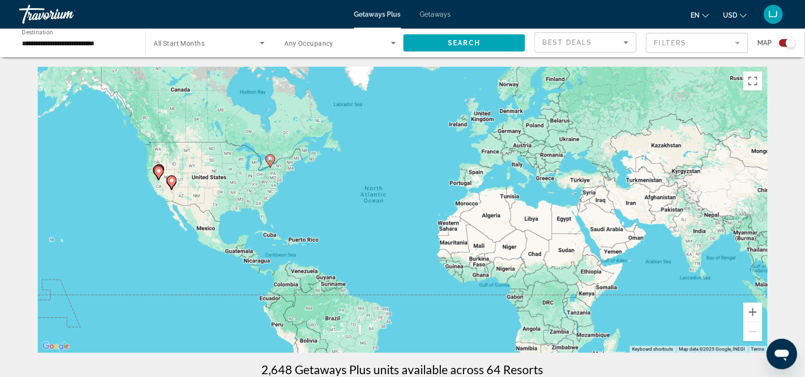
click at [174, 150] on image "Main content" at bounding box center [172, 181] width 6 height 6
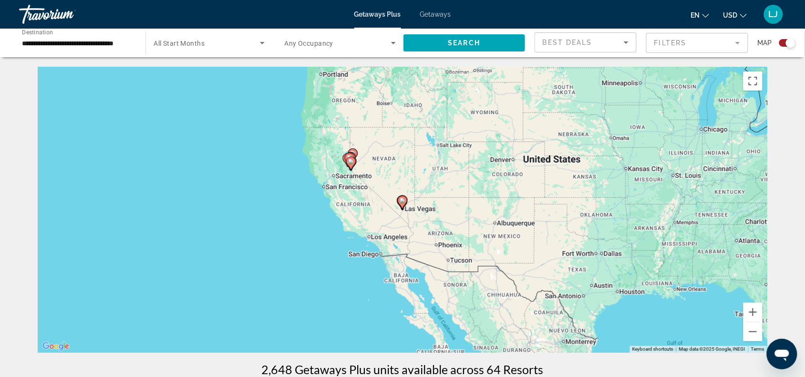
click at [325, 150] on image "Main content" at bounding box center [402, 201] width 6 height 6
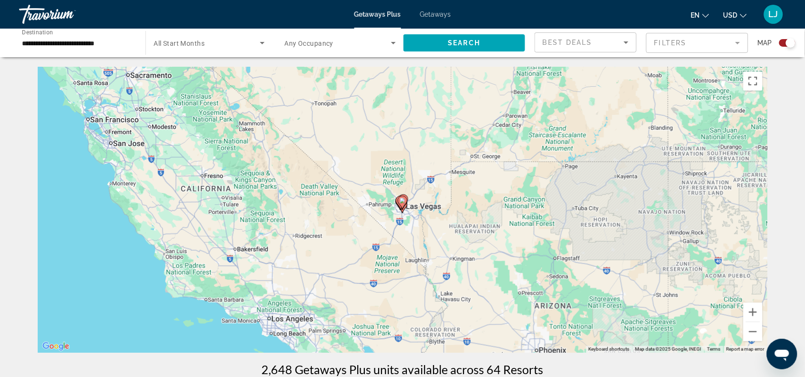
click at [325, 150] on image "Main content" at bounding box center [402, 201] width 6 height 6
type input "**********"
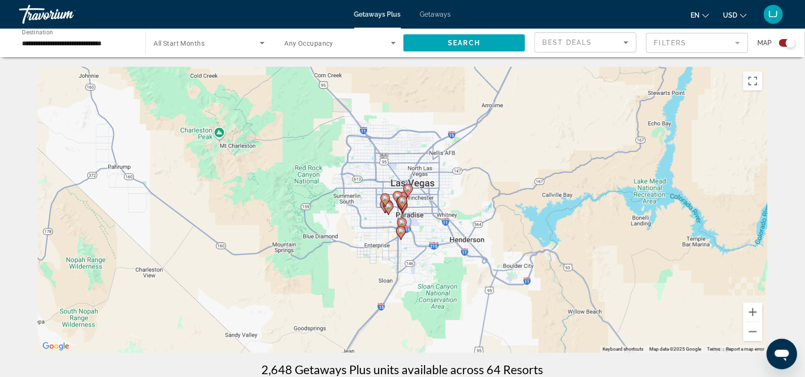
click at [325, 150] on image "Main content" at bounding box center [402, 201] width 6 height 6
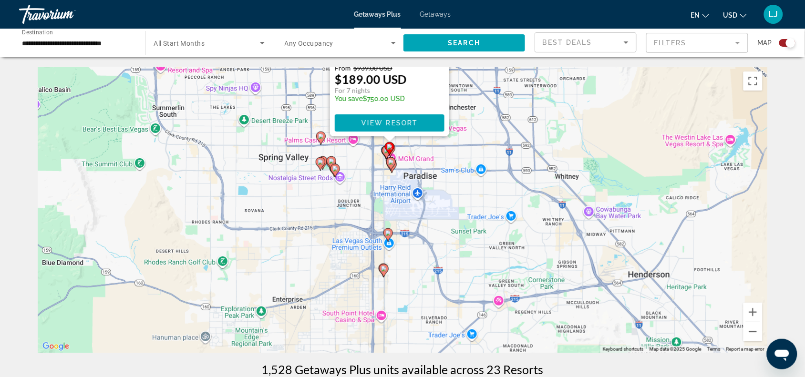
drag, startPoint x: 541, startPoint y: 299, endPoint x: 529, endPoint y: 115, distance: 184.4
click at [325, 115] on div "To activate drag with keyboard, press Alt + Enter. Once in keyboard drag state,…" at bounding box center [402, 210] width 729 height 286
click at [325, 150] on div "To activate drag with keyboard, press Alt + Enter. Once in keyboard drag state,…" at bounding box center [402, 210] width 729 height 286
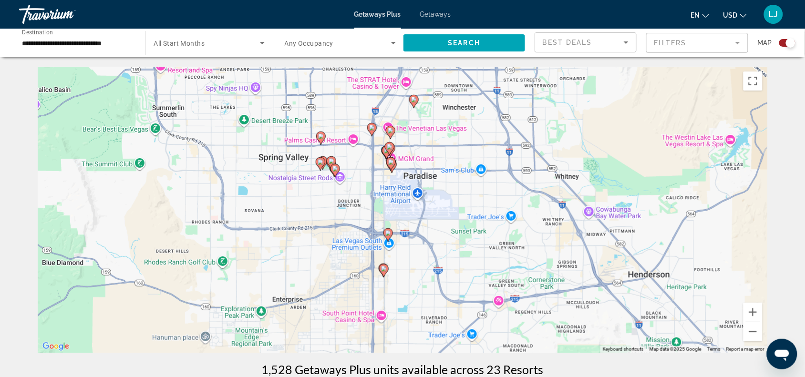
click at [325, 145] on image "Main content" at bounding box center [390, 147] width 6 height 6
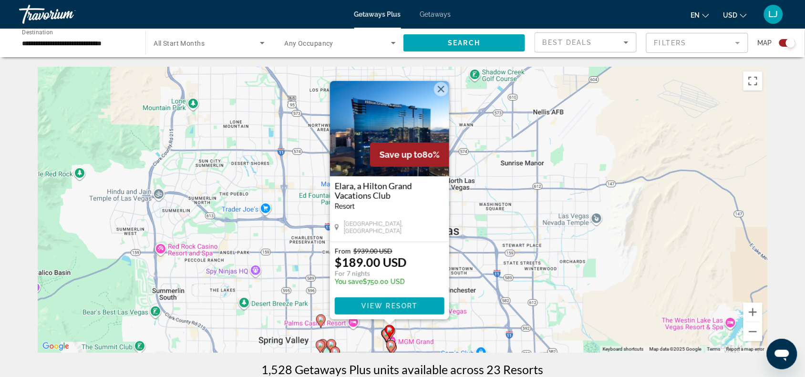
click at [325, 84] on button "Close" at bounding box center [441, 89] width 14 height 14
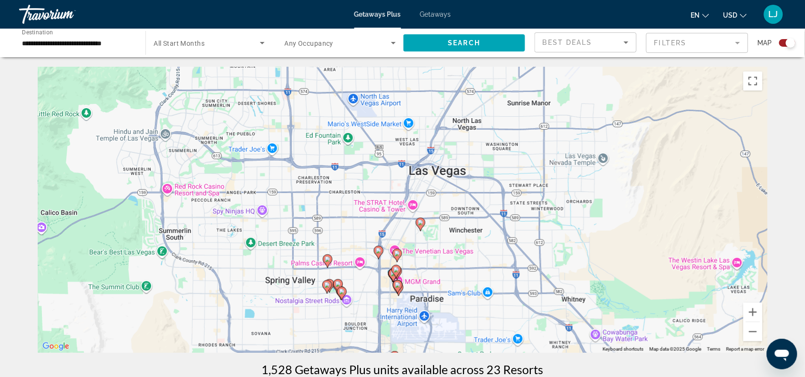
drag, startPoint x: 435, startPoint y: 313, endPoint x: 441, endPoint y: 251, distance: 62.8
click at [325, 150] on div "To activate drag with keyboard, press Alt + Enter. Once in keyboard drag state,…" at bounding box center [402, 210] width 729 height 286
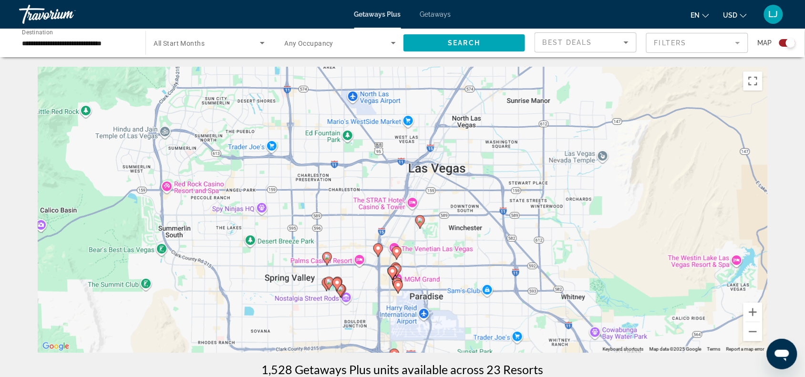
click at [325, 150] on image "Main content" at bounding box center [327, 257] width 6 height 6
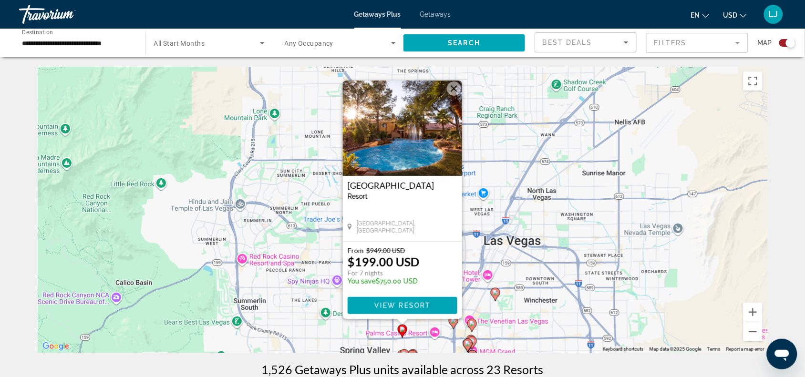
click at [325, 124] on img "Main content" at bounding box center [402, 128] width 119 height 95
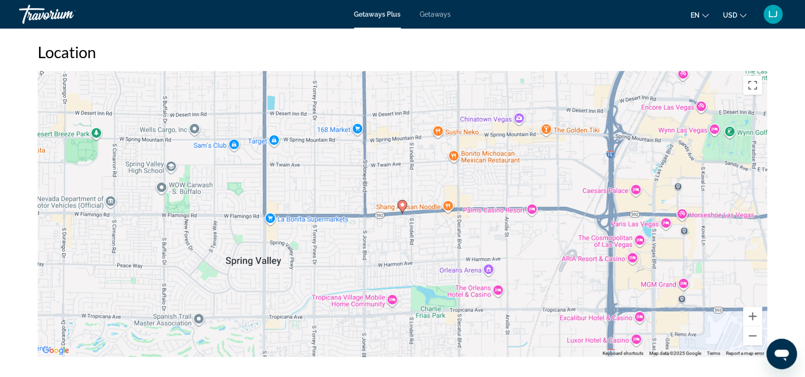
scroll to position [1192, 0]
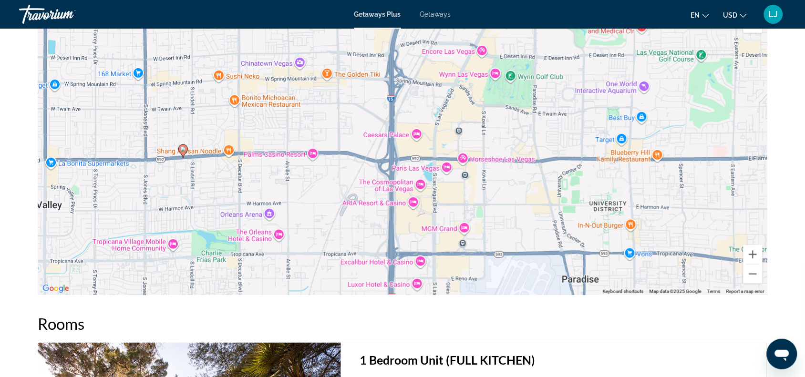
drag, startPoint x: 532, startPoint y: 189, endPoint x: 310, endPoint y: 195, distance: 222.2
click at [310, 150] on div "To activate drag with keyboard, press Alt + Enter. Once in keyboard drag state,…" at bounding box center [402, 152] width 729 height 286
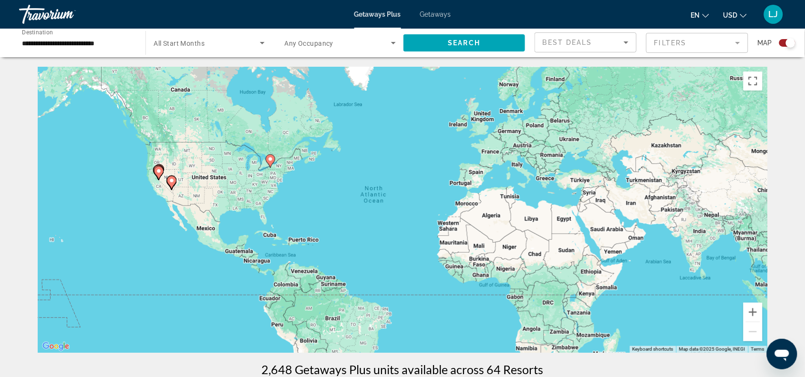
click at [170, 150] on image "Main content" at bounding box center [172, 181] width 6 height 6
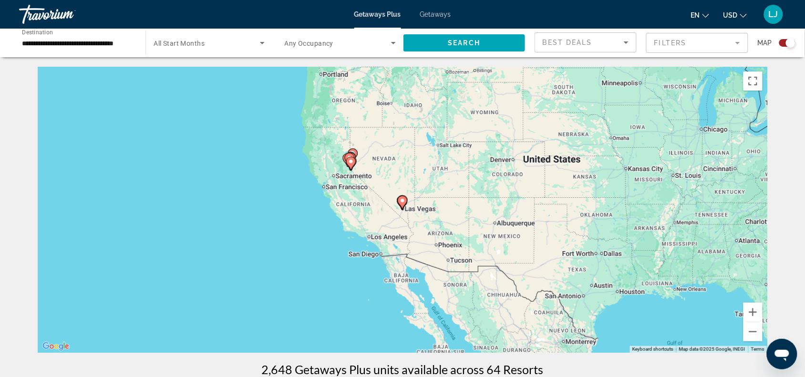
click at [325, 150] on image "Main content" at bounding box center [402, 201] width 6 height 6
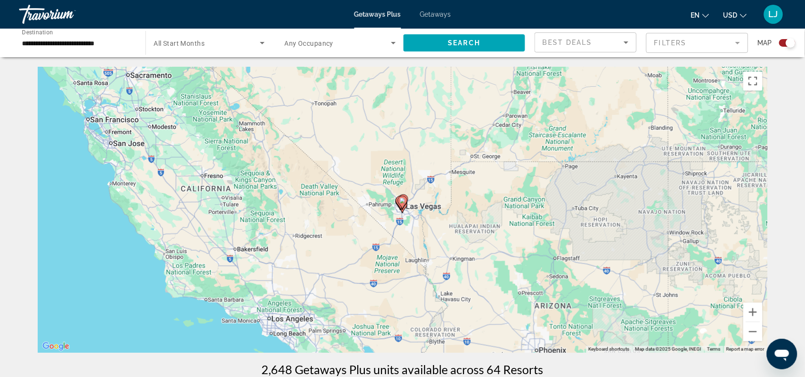
click at [325, 150] on image "Main content" at bounding box center [402, 201] width 6 height 6
type input "**********"
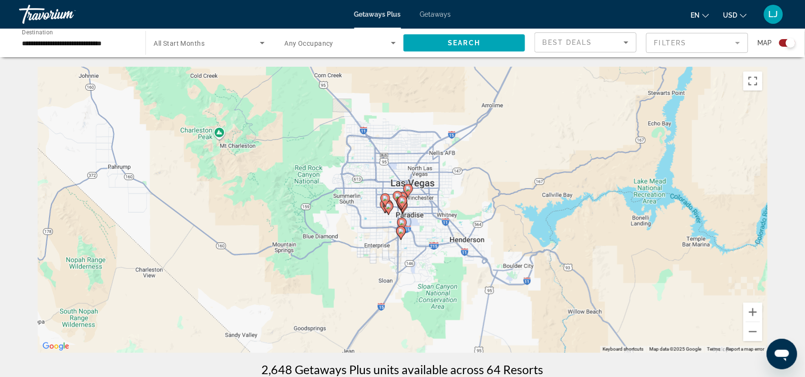
click at [325, 150] on icon "Main content" at bounding box center [403, 202] width 10 height 13
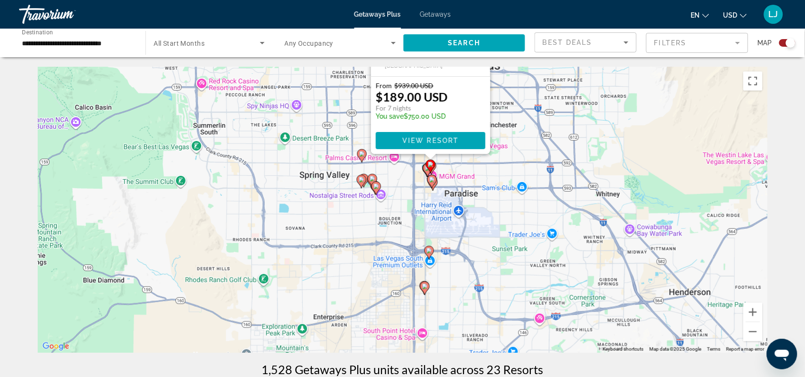
drag, startPoint x: 598, startPoint y: 287, endPoint x: 628, endPoint y: 122, distance: 168.0
click at [325, 122] on div "To activate drag with keyboard, press Alt + Enter. Once in keyboard drag state,…" at bounding box center [402, 210] width 729 height 286
click at [325, 150] on image "Main content" at bounding box center [425, 287] width 6 height 6
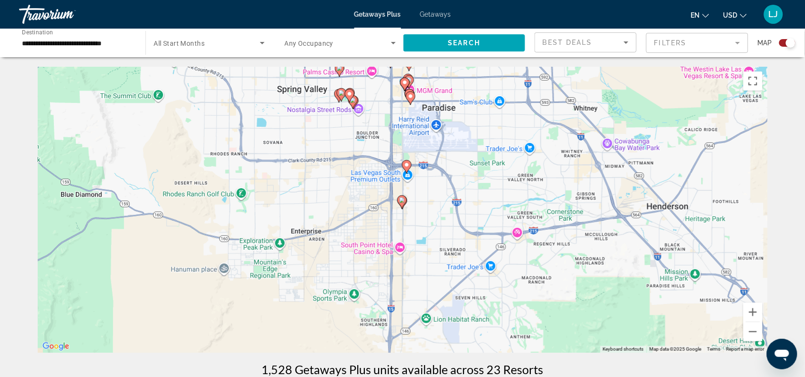
click at [325, 150] on image "Main content" at bounding box center [402, 200] width 6 height 6
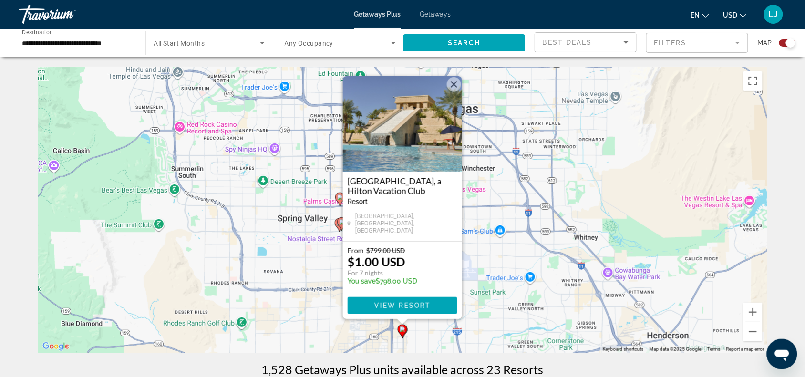
click at [325, 133] on img "Main content" at bounding box center [402, 123] width 119 height 95
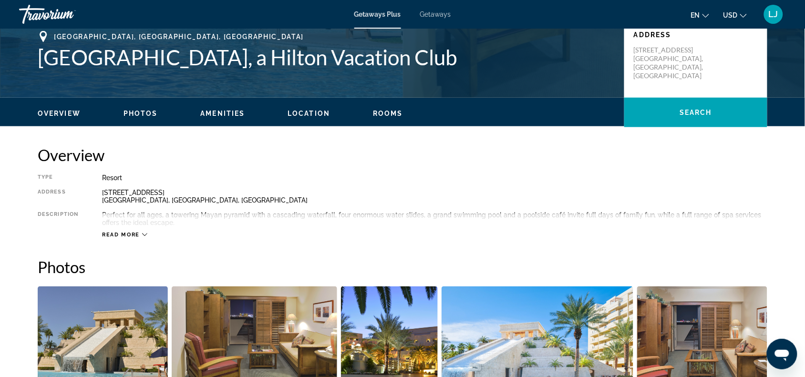
scroll to position [60, 0]
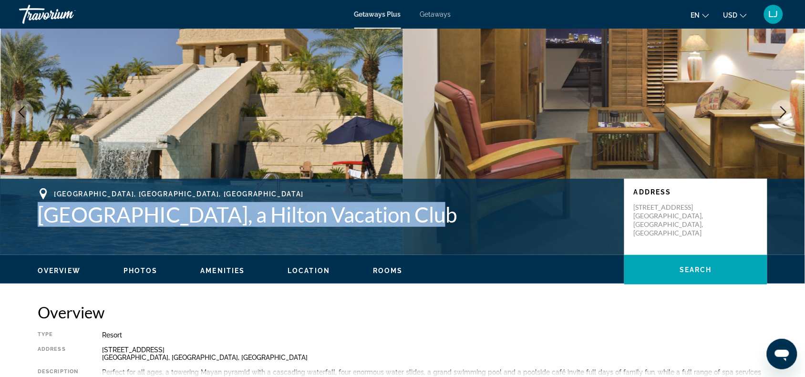
drag, startPoint x: 41, startPoint y: 214, endPoint x: 416, endPoint y: 213, distance: 375.2
click at [325, 150] on h1 "[GEOGRAPHIC_DATA], a Hilton Vacation Club" at bounding box center [326, 214] width 577 height 25
copy h1 "[GEOGRAPHIC_DATA], a Hilton Vacation Club"
